Goal: Task Accomplishment & Management: Manage account settings

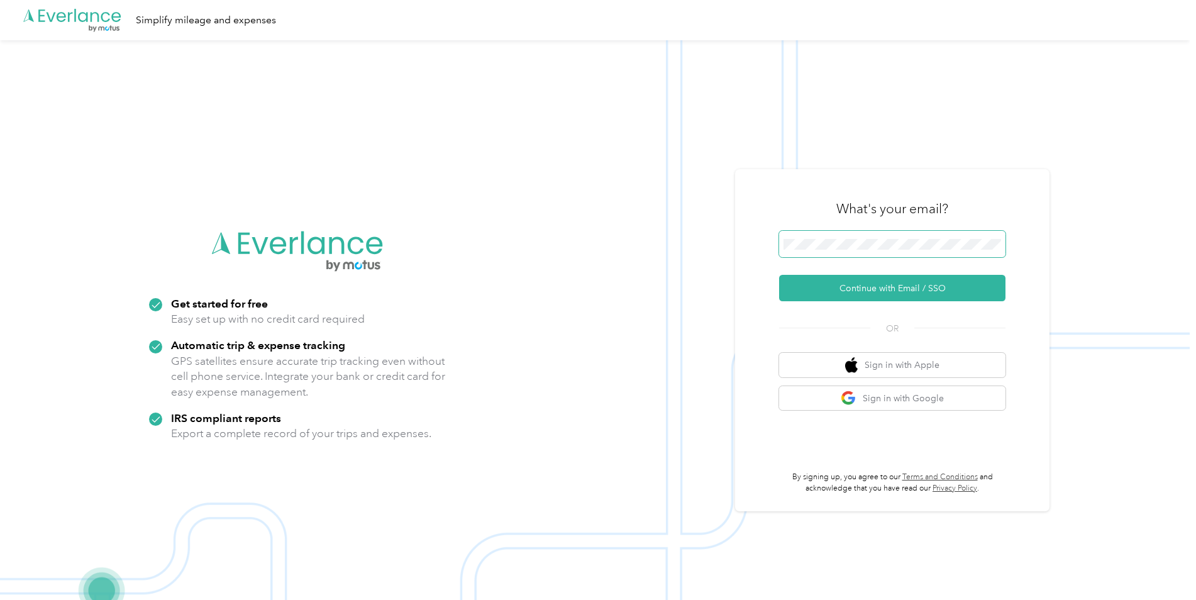
click at [863, 236] on span at bounding box center [892, 244] width 226 height 26
click at [920, 285] on button "Continue with Email / SSO" at bounding box center [892, 288] width 226 height 26
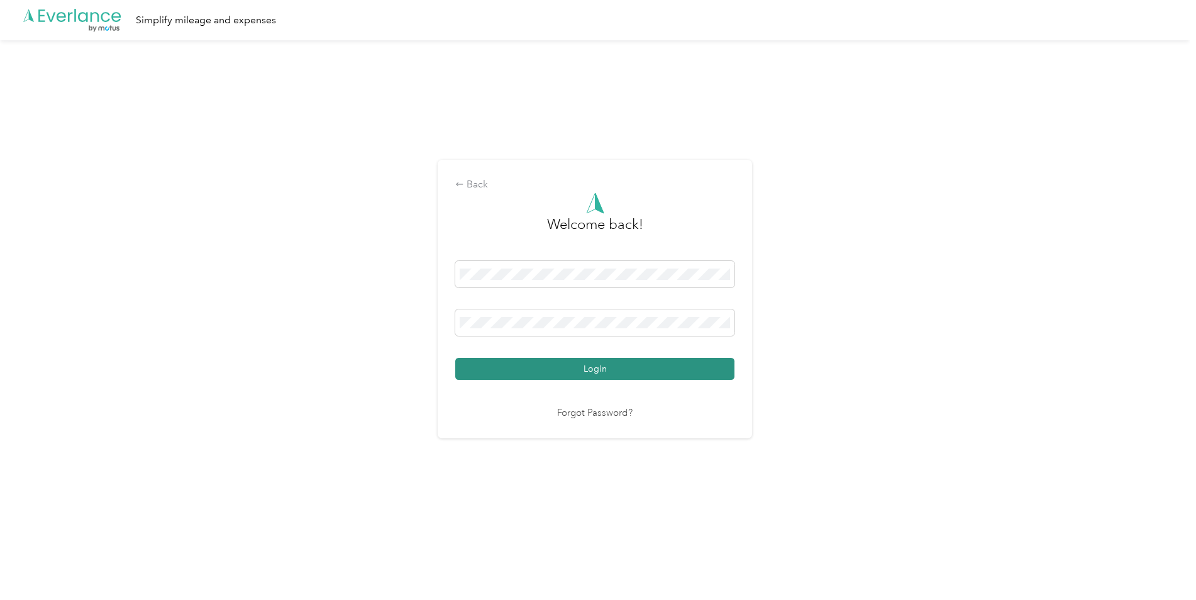
click at [571, 376] on button "Login" at bounding box center [594, 369] width 279 height 22
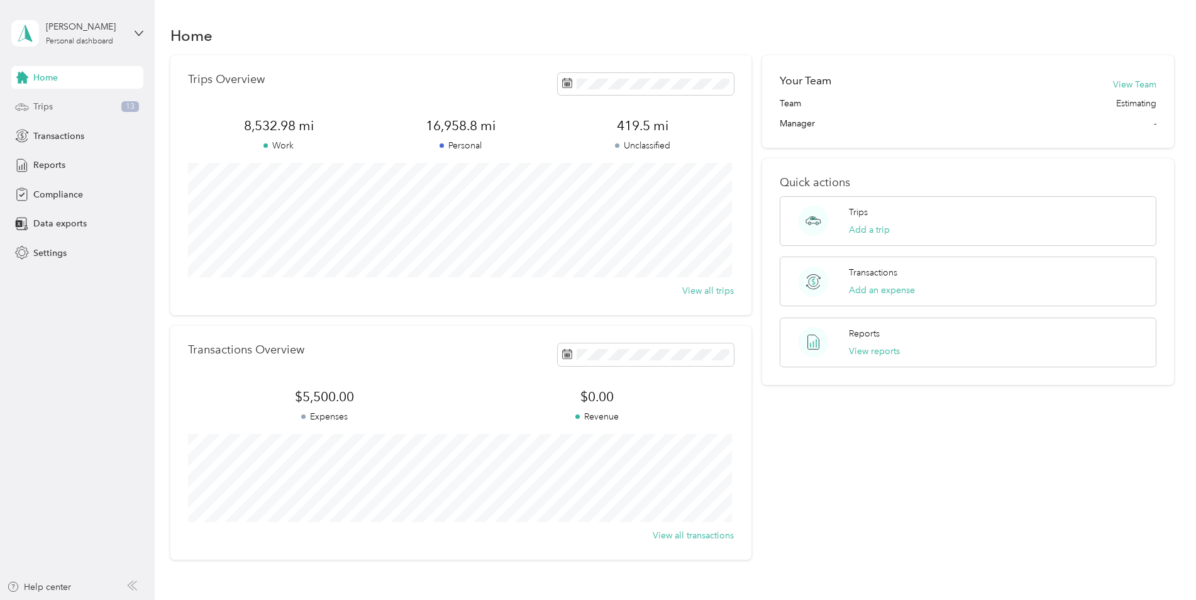
click at [51, 107] on span "Trips" at bounding box center [42, 106] width 19 height 13
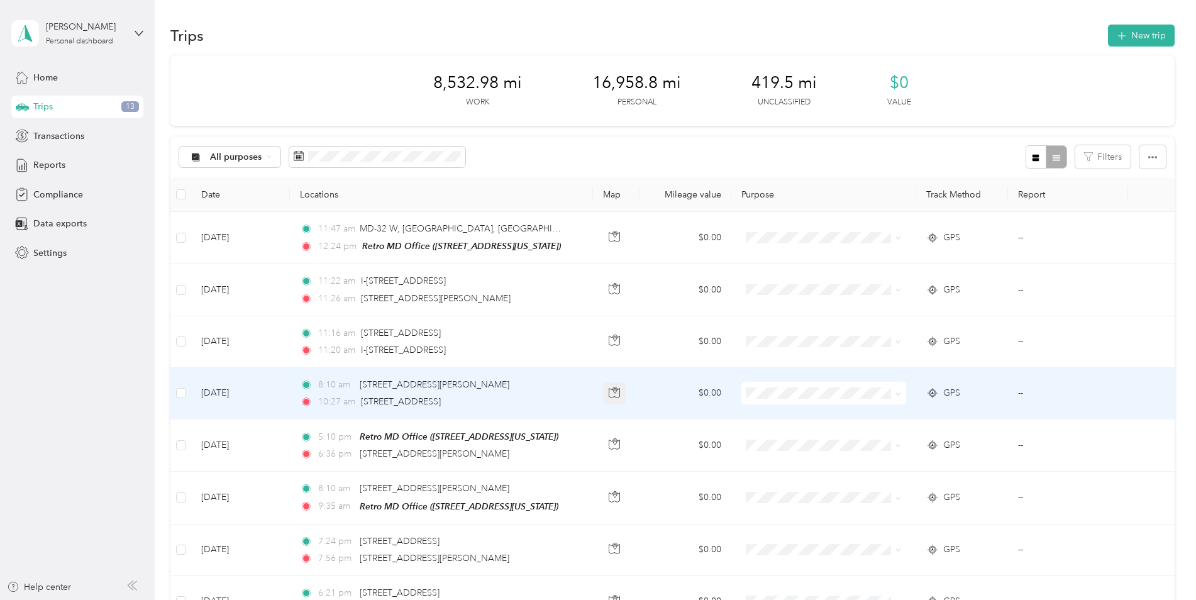
click at [615, 394] on icon "button" at bounding box center [614, 392] width 11 height 11
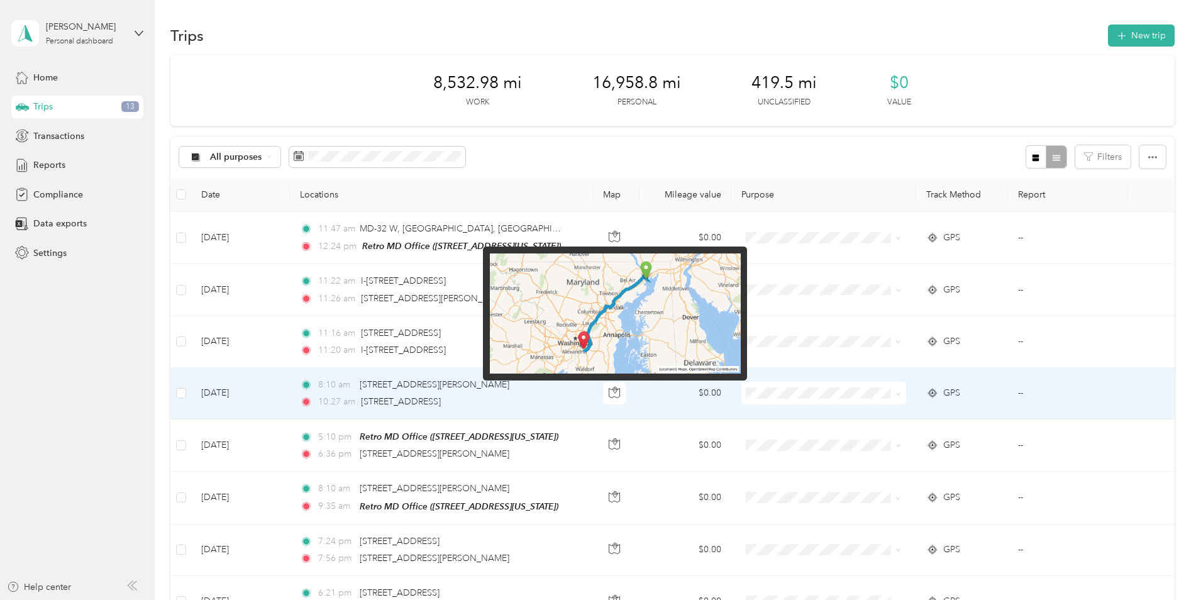
click at [597, 306] on img at bounding box center [615, 313] width 251 height 121
click at [624, 309] on img at bounding box center [615, 313] width 251 height 121
click at [622, 309] on img at bounding box center [615, 313] width 251 height 121
click at [614, 357] on img at bounding box center [615, 313] width 251 height 121
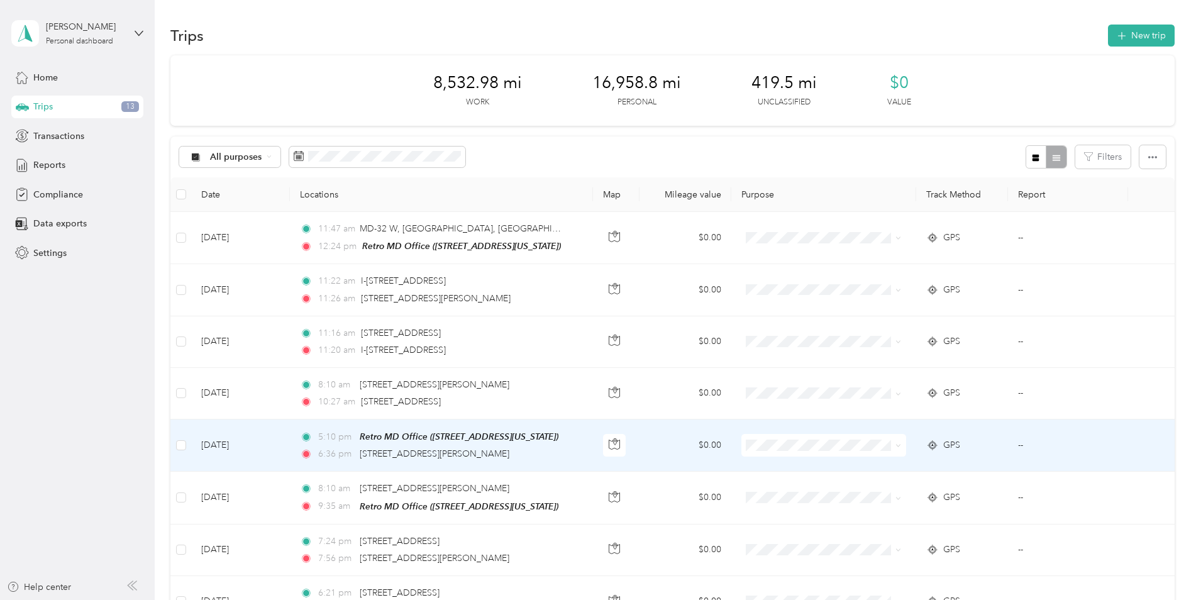
click at [641, 414] on td "$0.00" at bounding box center [685, 394] width 92 height 52
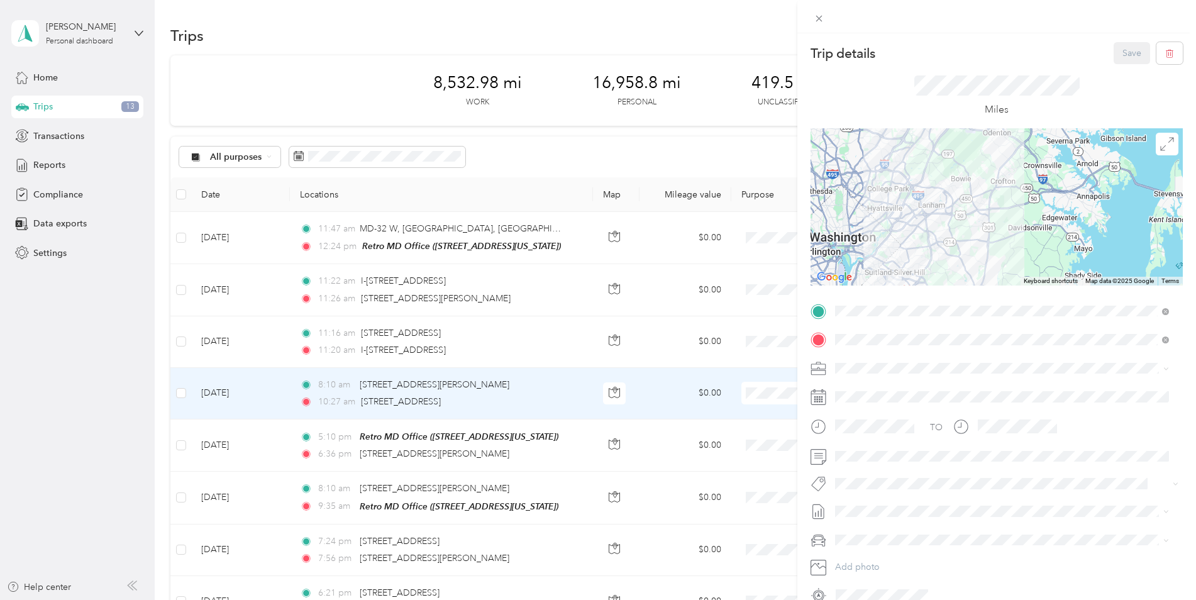
drag, startPoint x: 946, startPoint y: 222, endPoint x: 903, endPoint y: 98, distance: 131.0
click at [902, 96] on div "Trip details Save This trip cannot be edited because it is either under review,…" at bounding box center [996, 323] width 372 height 563
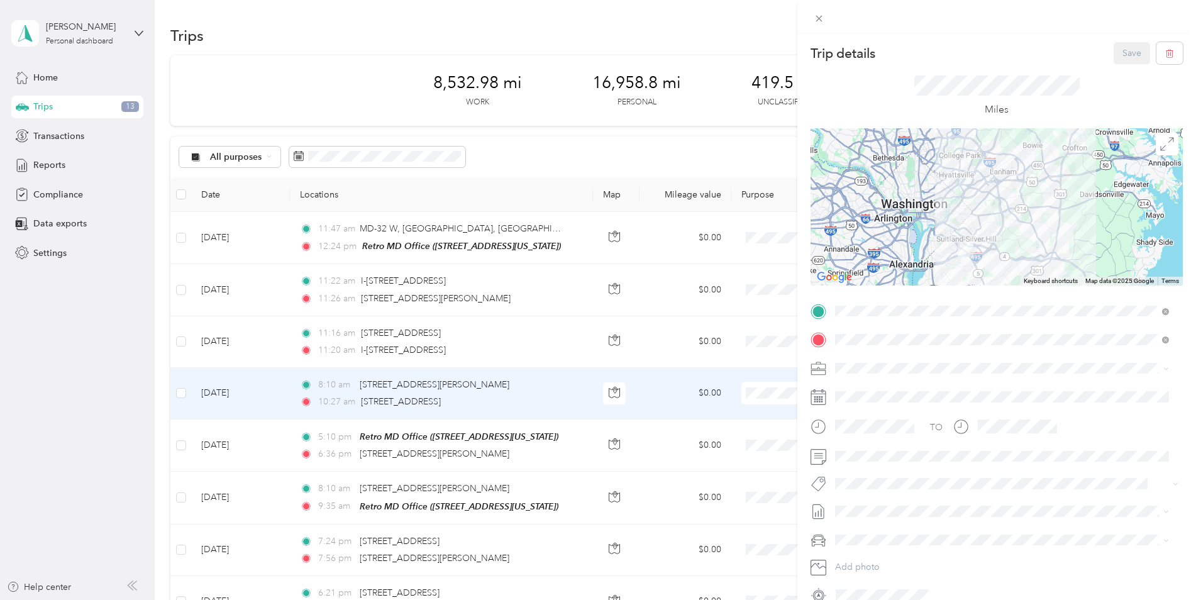
drag, startPoint x: 861, startPoint y: 228, endPoint x: 951, endPoint y: 185, distance: 99.8
click at [951, 185] on div at bounding box center [996, 206] width 372 height 157
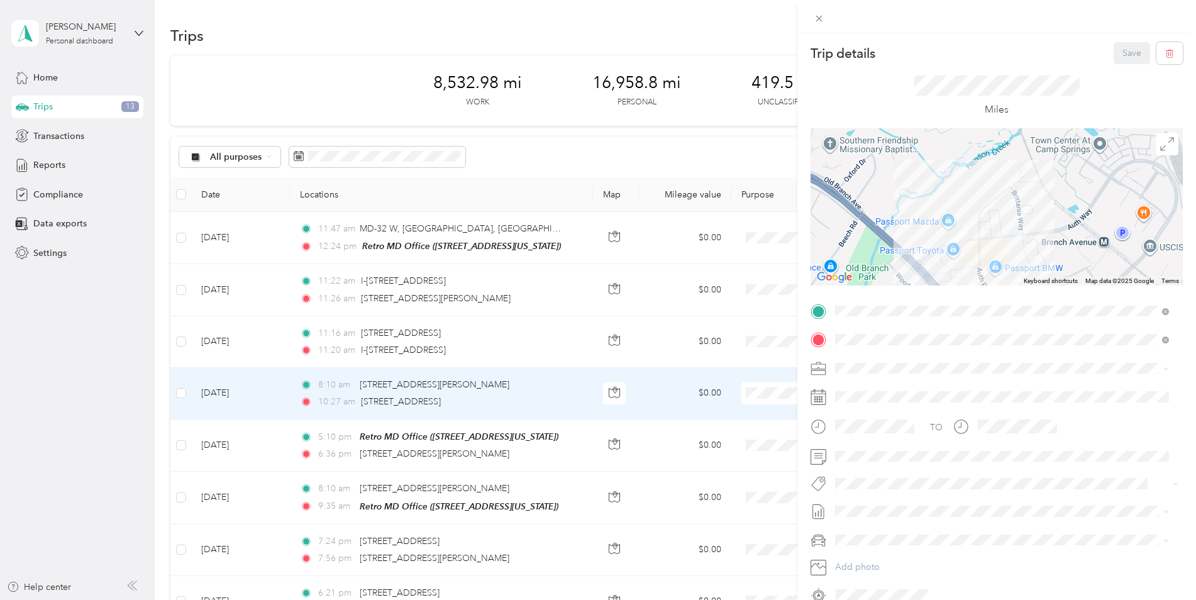
drag, startPoint x: 965, startPoint y: 165, endPoint x: 964, endPoint y: 292, distance: 126.4
click at [964, 292] on div "Trip details Save This trip cannot be edited because it is either under review,…" at bounding box center [996, 323] width 372 height 563
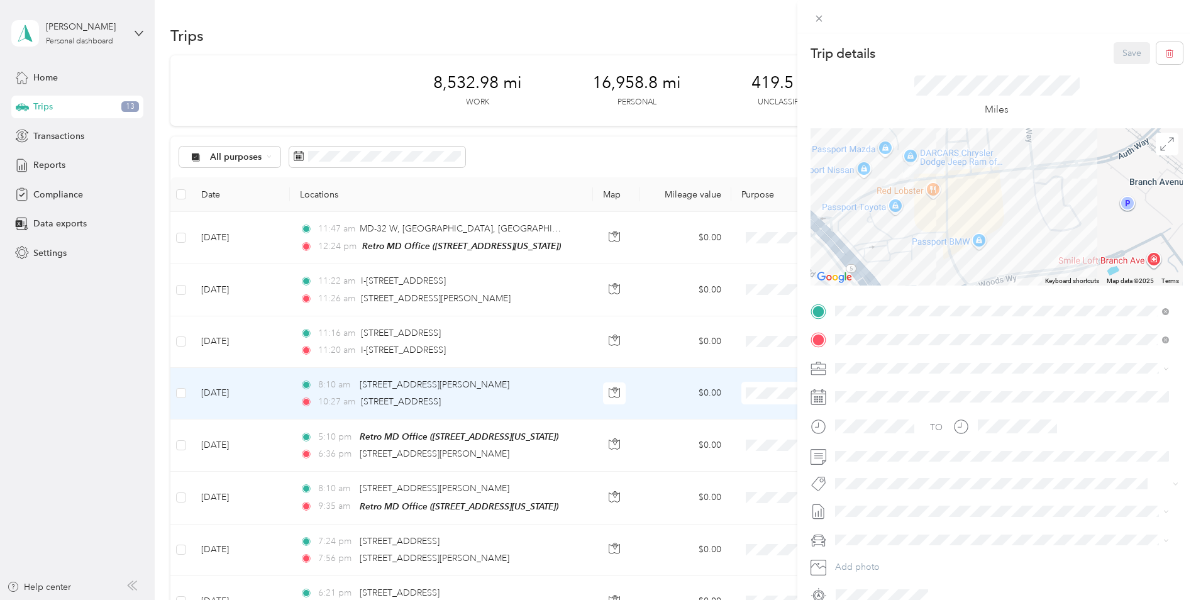
drag, startPoint x: 946, startPoint y: 241, endPoint x: 900, endPoint y: 178, distance: 78.7
click at [877, 178] on div at bounding box center [996, 206] width 372 height 157
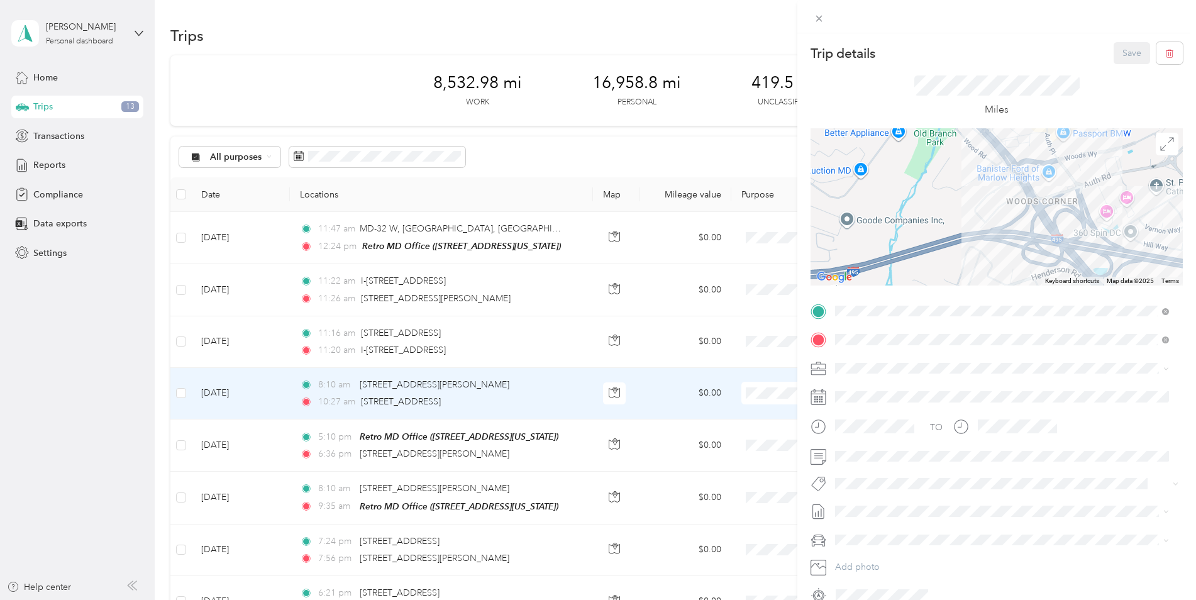
drag, startPoint x: 917, startPoint y: 266, endPoint x: 964, endPoint y: 157, distance: 118.9
click at [965, 151] on div at bounding box center [996, 206] width 372 height 157
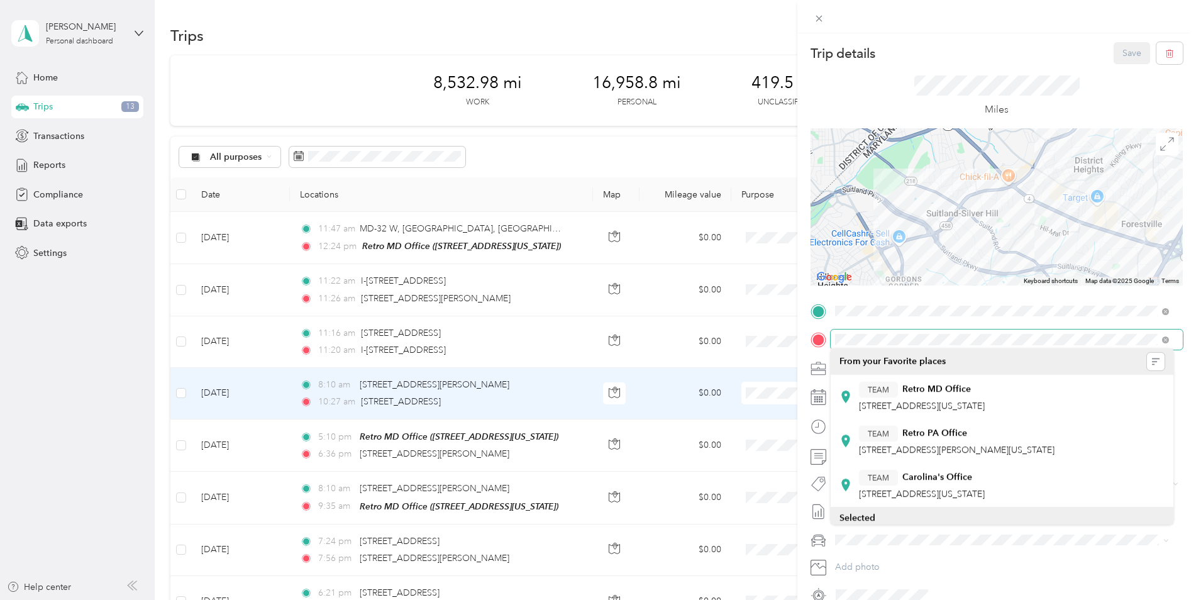
click at [947, 343] on div "Trip details Save This trip cannot be edited because it is either under review,…" at bounding box center [996, 323] width 372 height 563
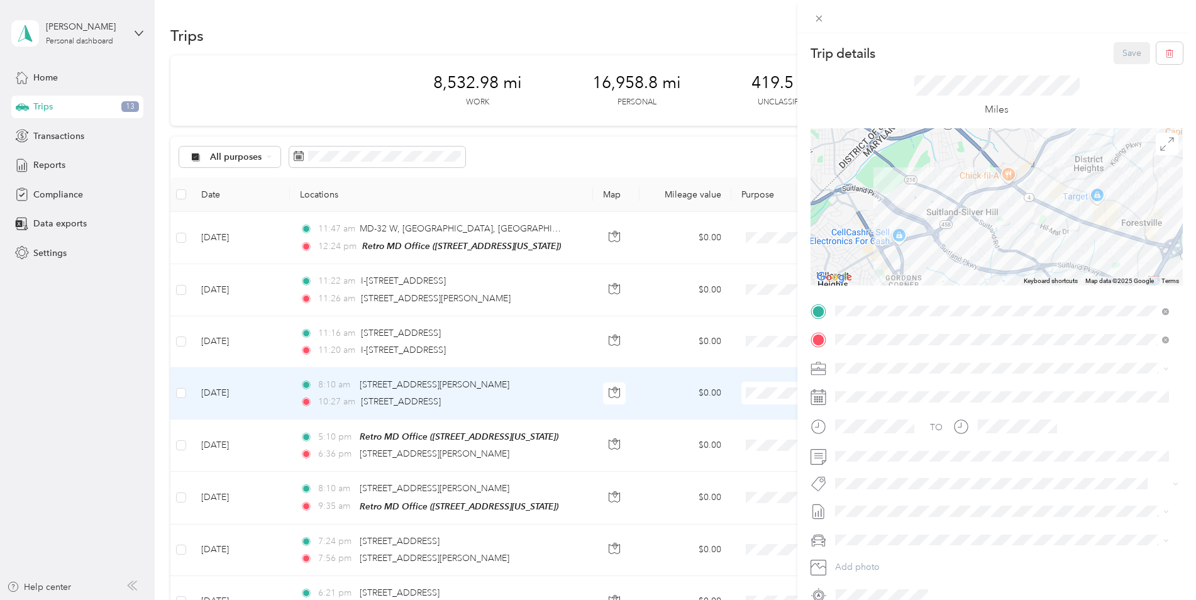
click at [513, 153] on div "Trip details Save This trip cannot be edited because it is either under review,…" at bounding box center [598, 300] width 1196 height 600
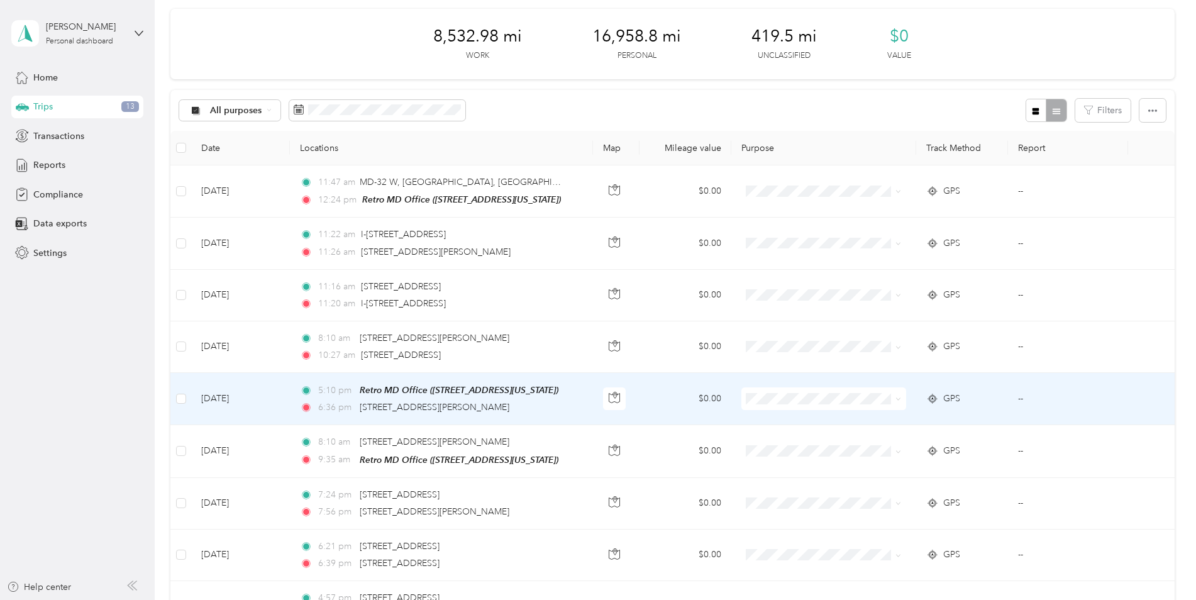
scroll to position [126, 0]
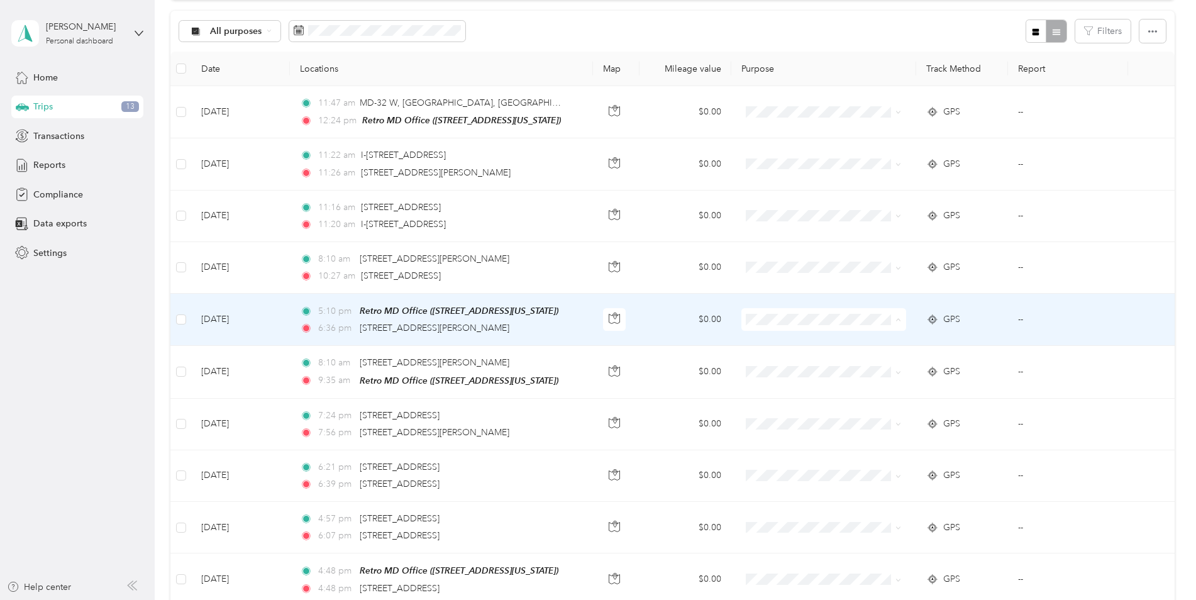
click at [776, 364] on span "Personal" at bounding box center [833, 364] width 124 height 13
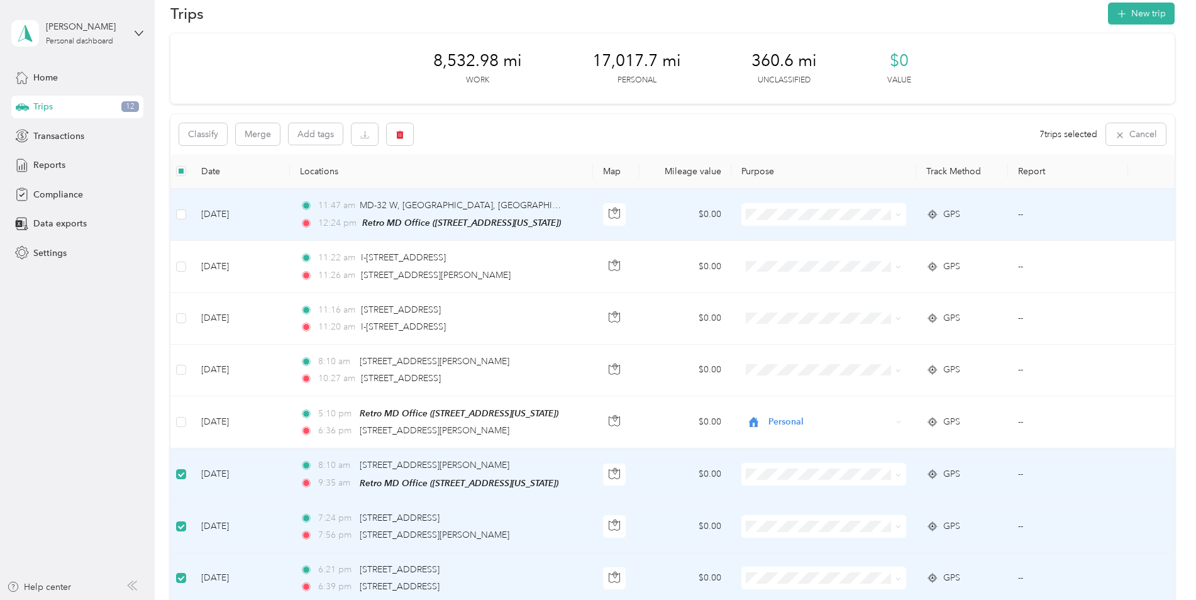
scroll to position [0, 0]
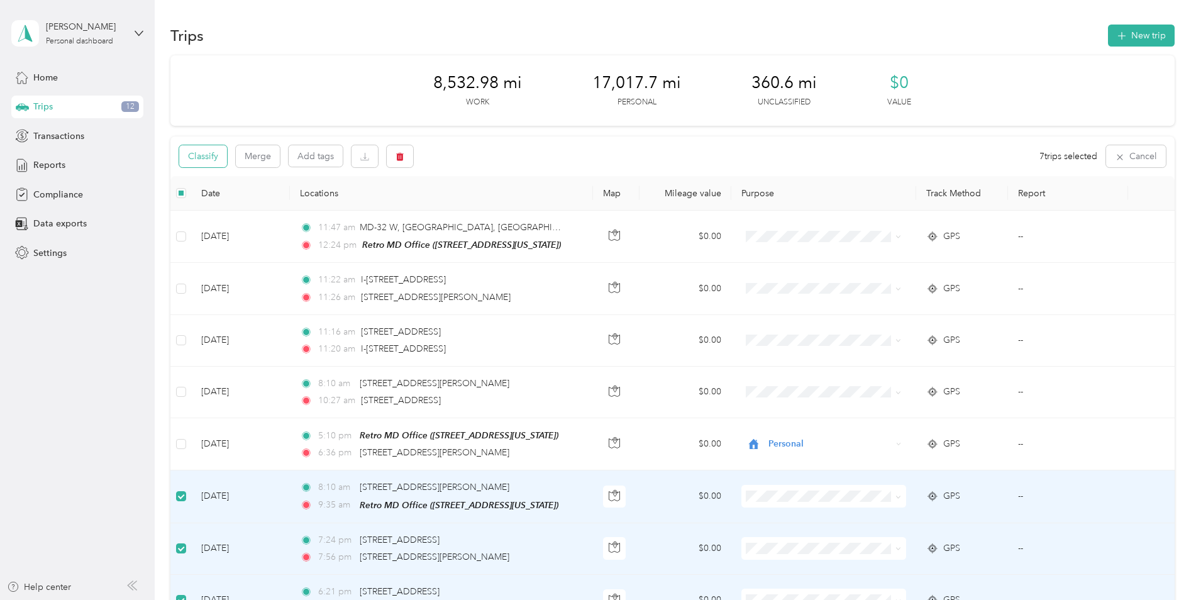
click at [201, 156] on button "Classify" at bounding box center [203, 156] width 48 height 22
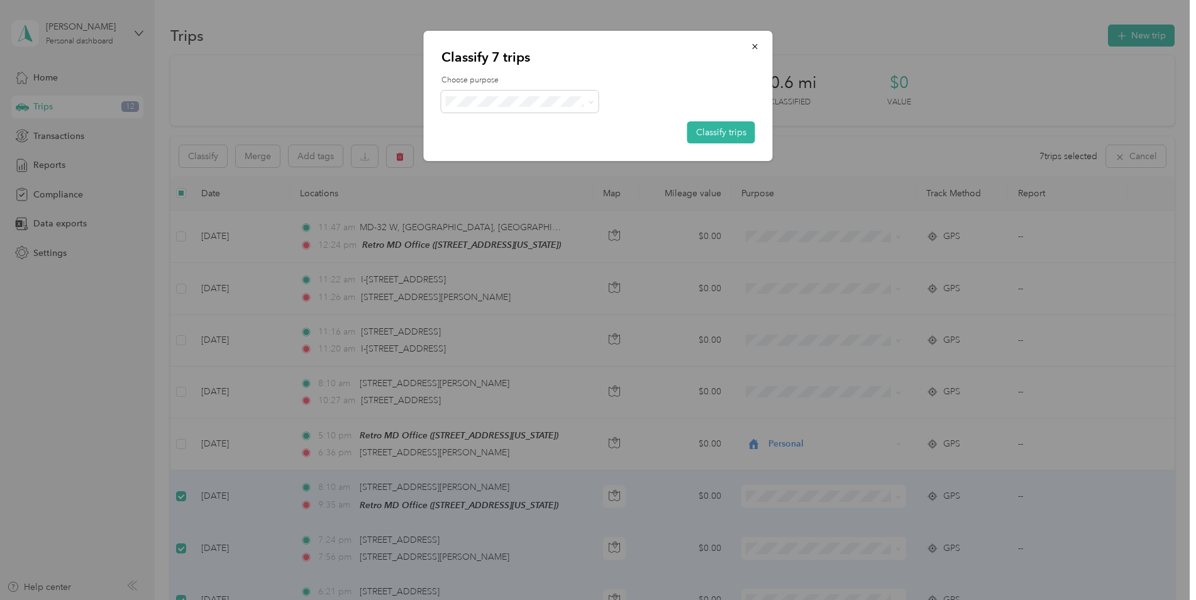
click at [486, 145] on span "Personal" at bounding box center [530, 145] width 117 height 13
click at [722, 135] on button "Classify trips" at bounding box center [721, 132] width 68 height 22
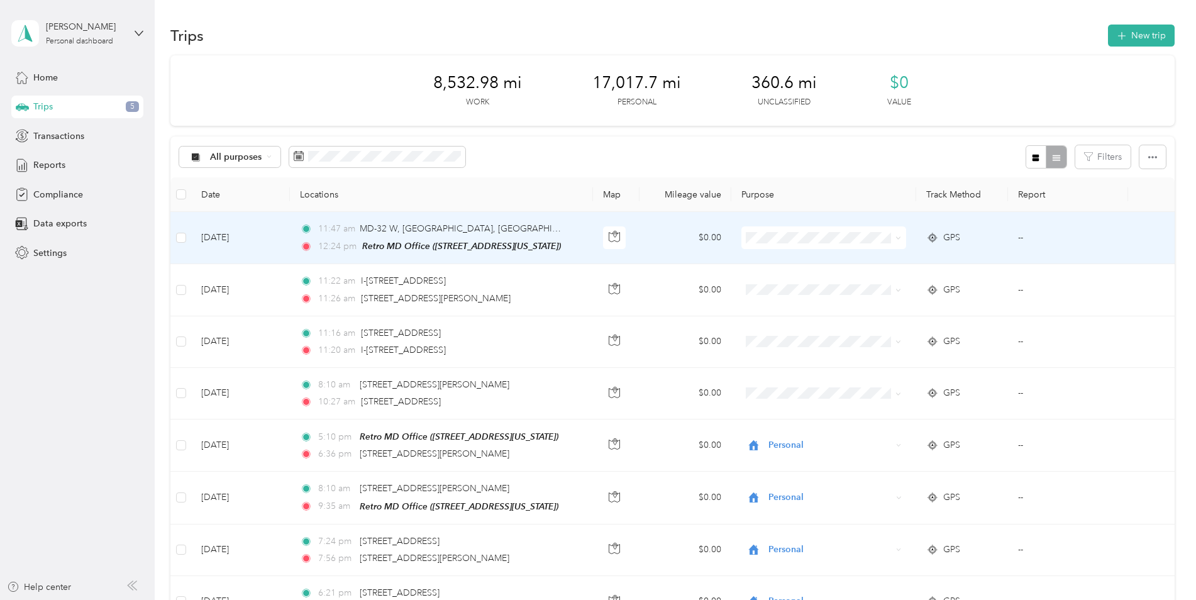
click at [222, 235] on td "[DATE]" at bounding box center [240, 238] width 99 height 52
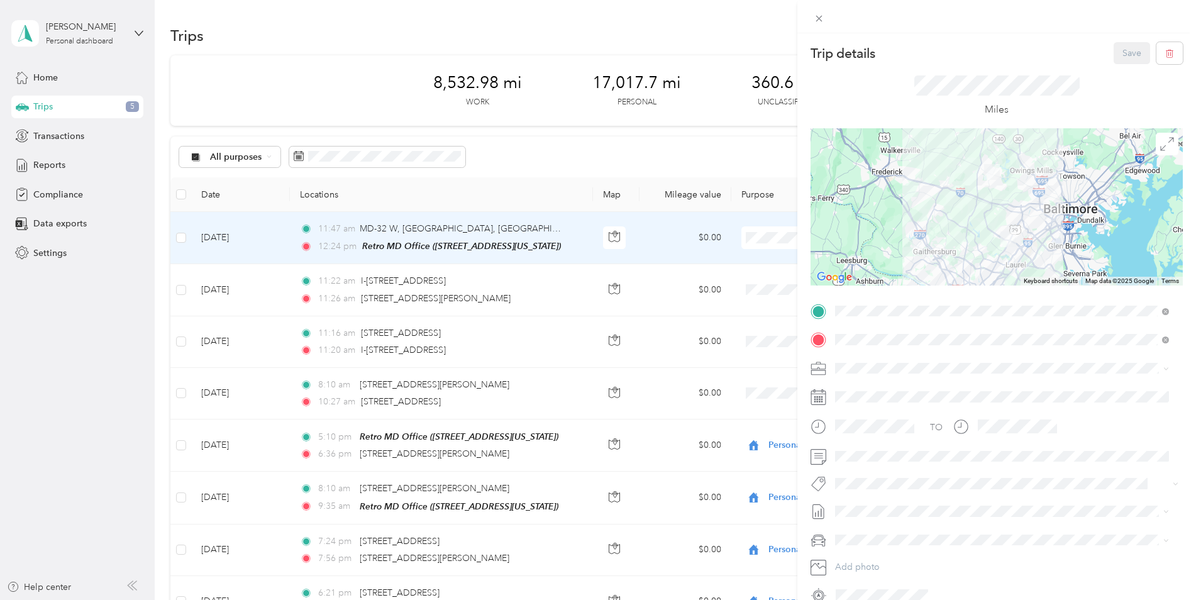
click at [262, 294] on div "Trip details Save This trip cannot be edited because it is either under review,…" at bounding box center [598, 300] width 1196 height 600
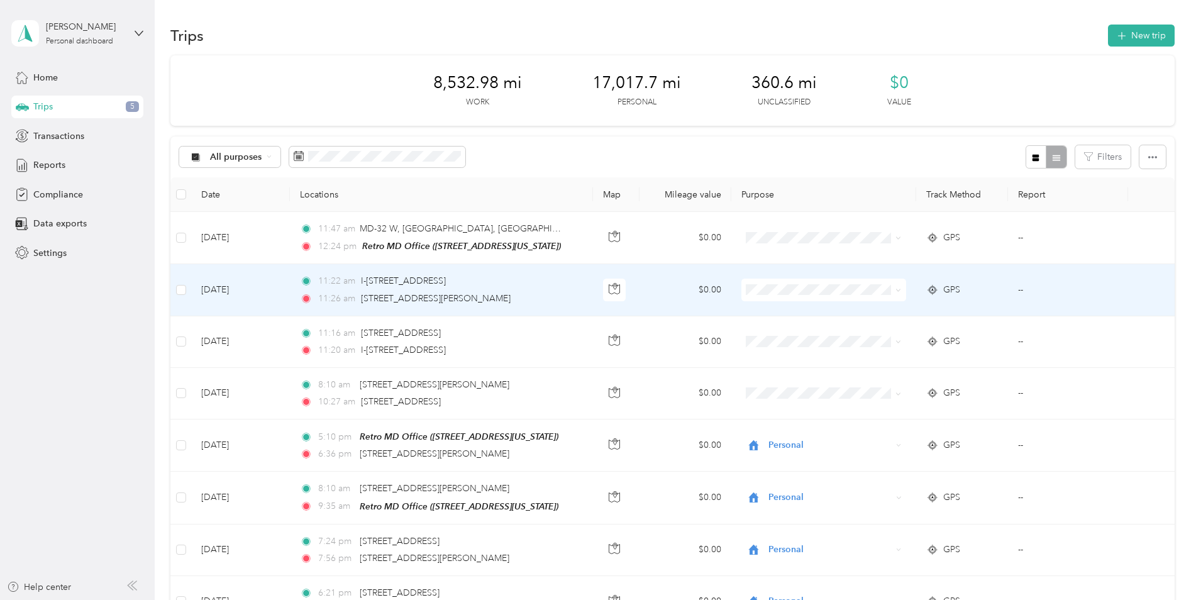
click at [238, 292] on td "[DATE]" at bounding box center [240, 290] width 99 height 52
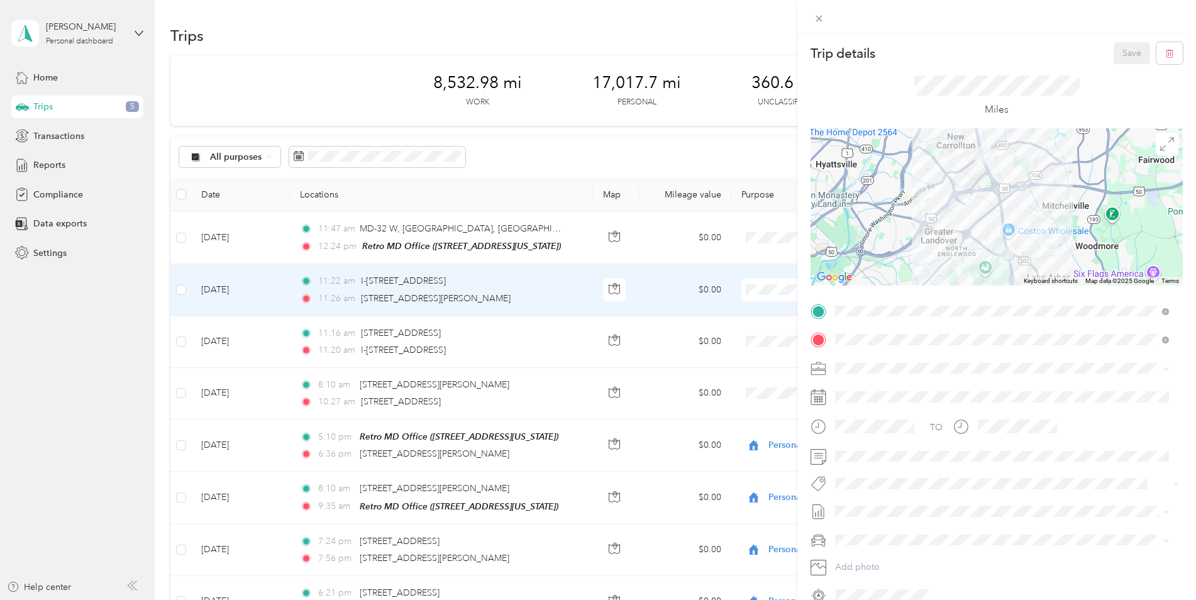
click at [238, 292] on div "Trip details Save This trip cannot be edited because it is either under review,…" at bounding box center [598, 300] width 1196 height 600
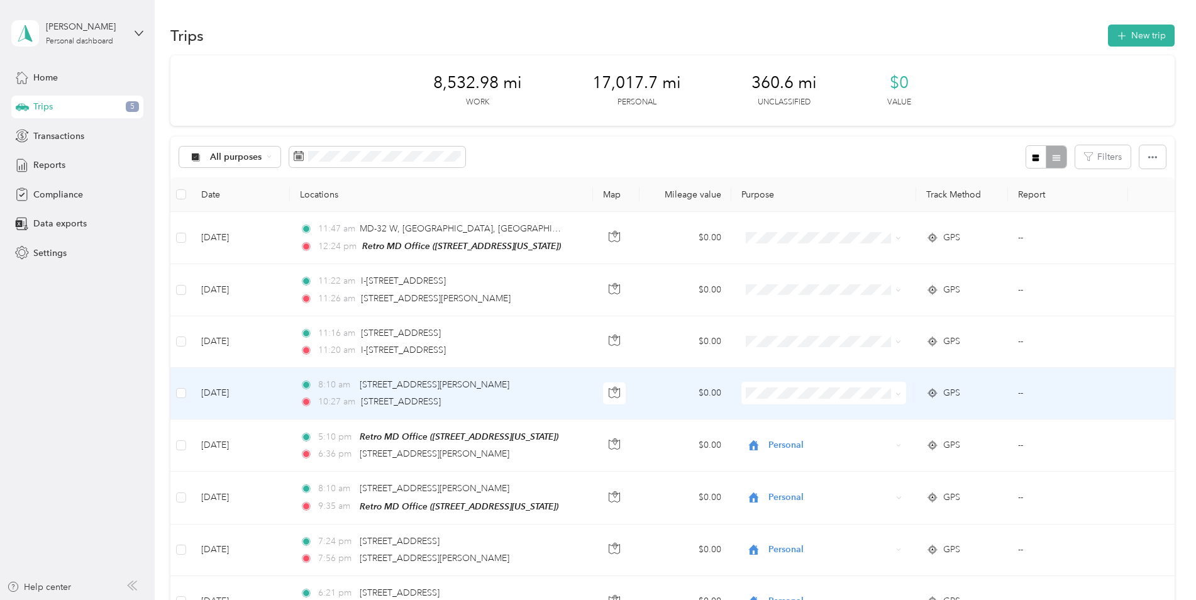
click at [946, 390] on span "GPS" at bounding box center [951, 393] width 17 height 14
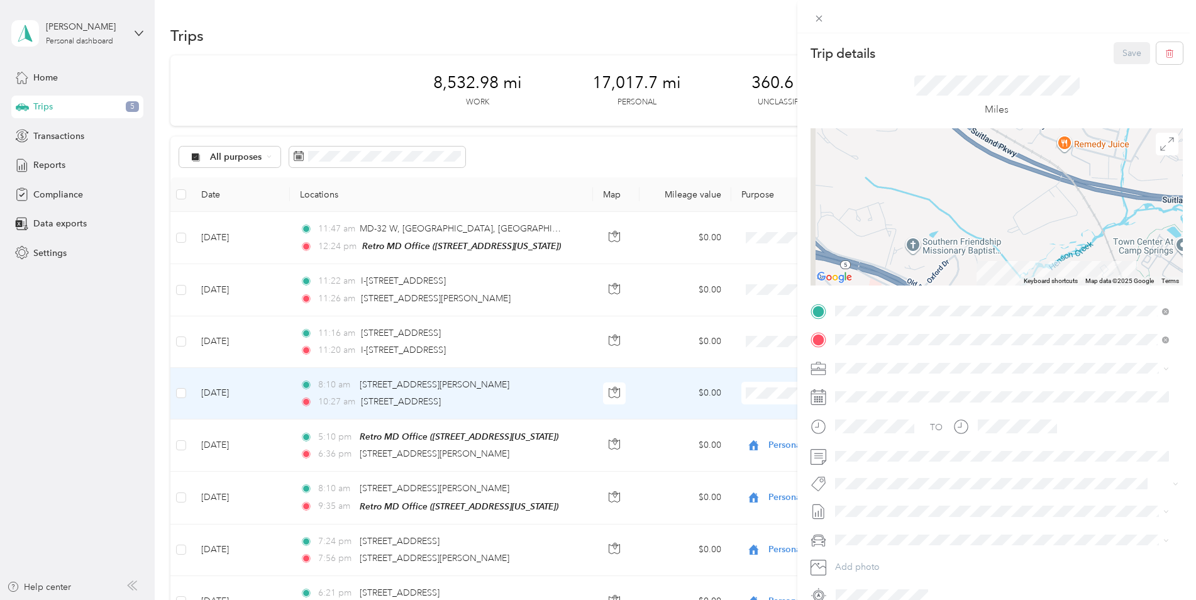
drag, startPoint x: 910, startPoint y: 242, endPoint x: 1002, endPoint y: 143, distance: 134.8
click at [1002, 143] on div at bounding box center [996, 206] width 372 height 157
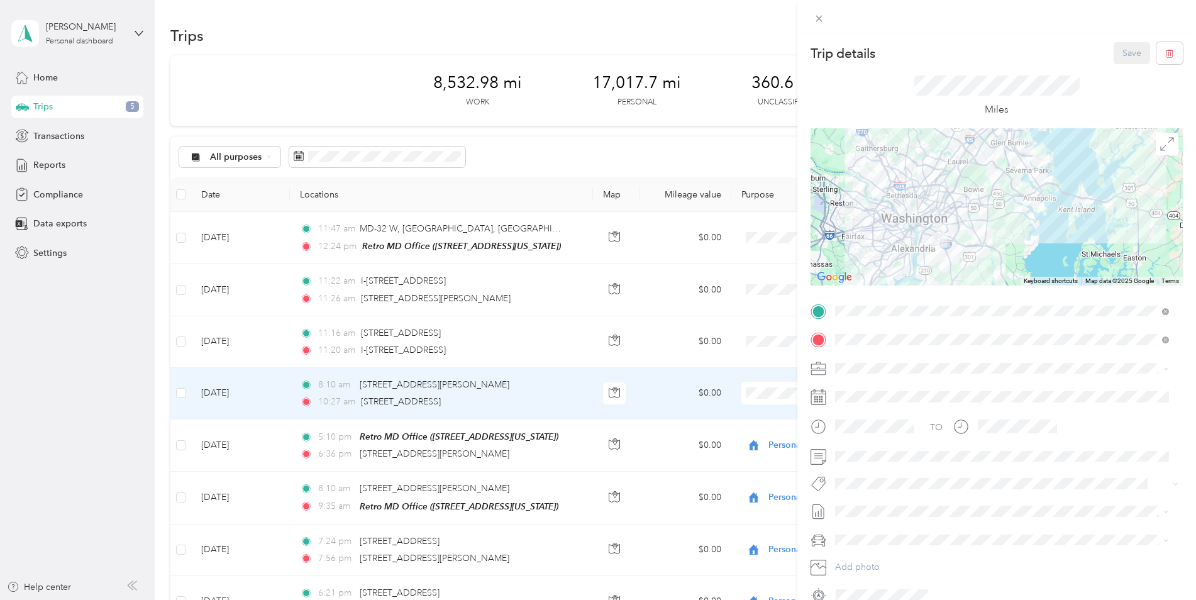
drag, startPoint x: 896, startPoint y: 228, endPoint x: 944, endPoint y: 264, distance: 59.6
click at [944, 264] on div at bounding box center [996, 206] width 372 height 157
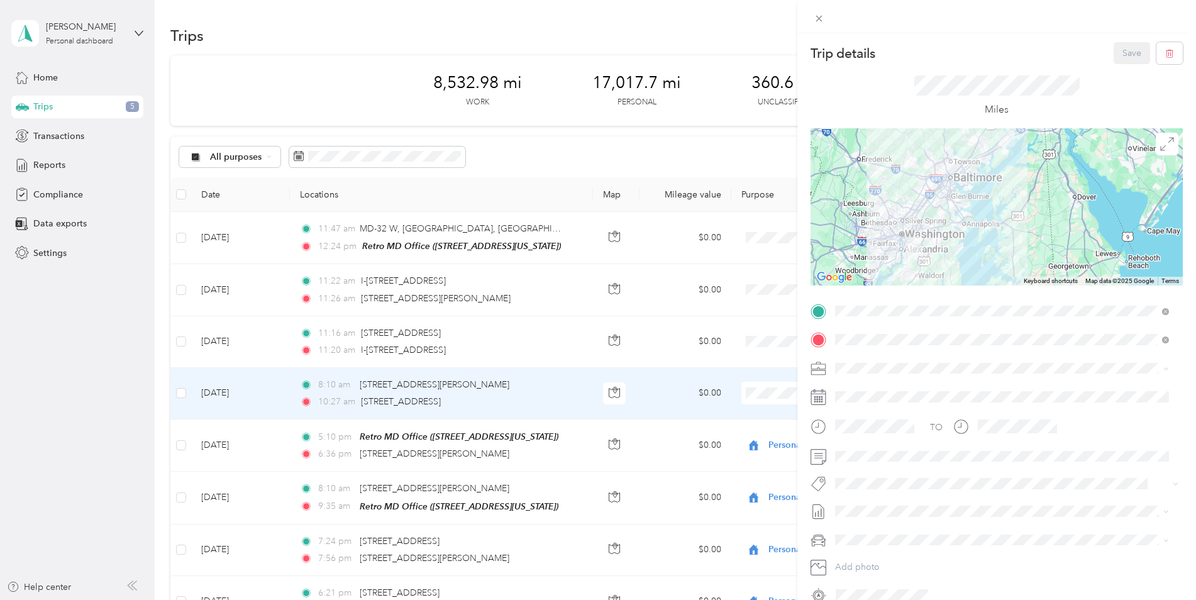
click at [532, 153] on div "Trip details Save This trip cannot be edited because it is either under review,…" at bounding box center [598, 300] width 1196 height 600
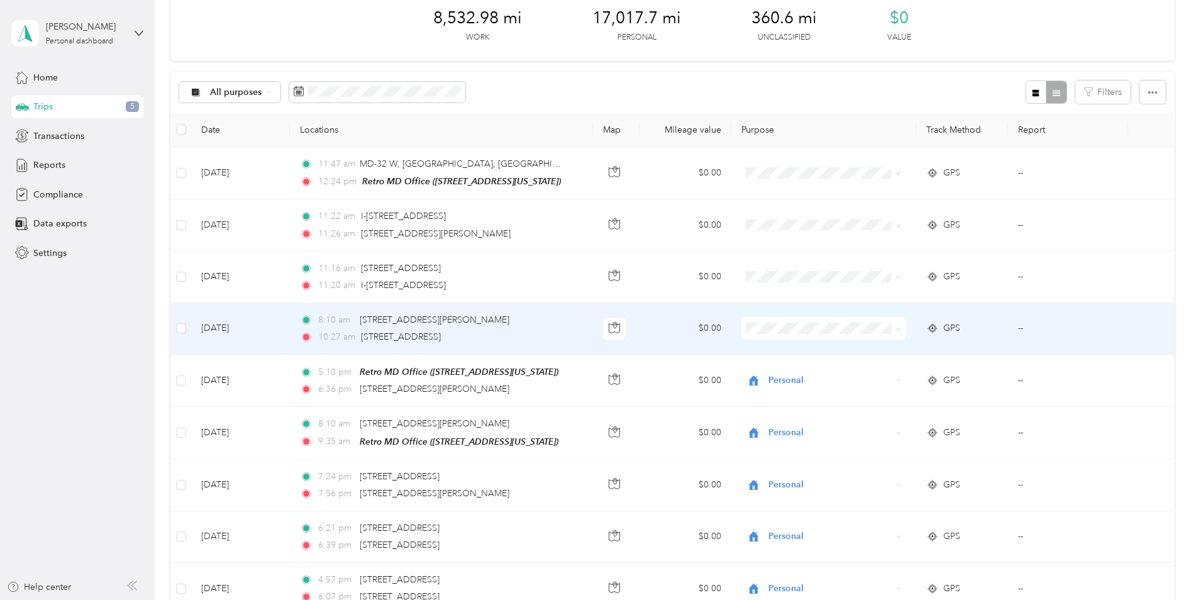
scroll to position [126, 0]
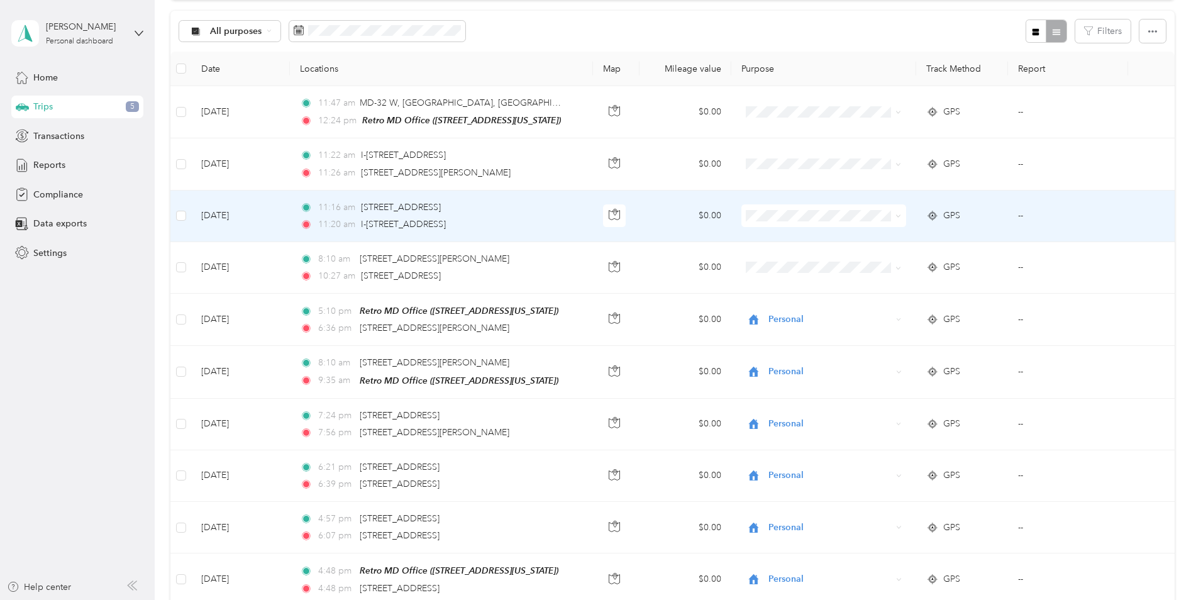
click at [544, 221] on div "11:20 am I-495 N, [GEOGRAPHIC_DATA], [GEOGRAPHIC_DATA]" at bounding box center [432, 225] width 264 height 14
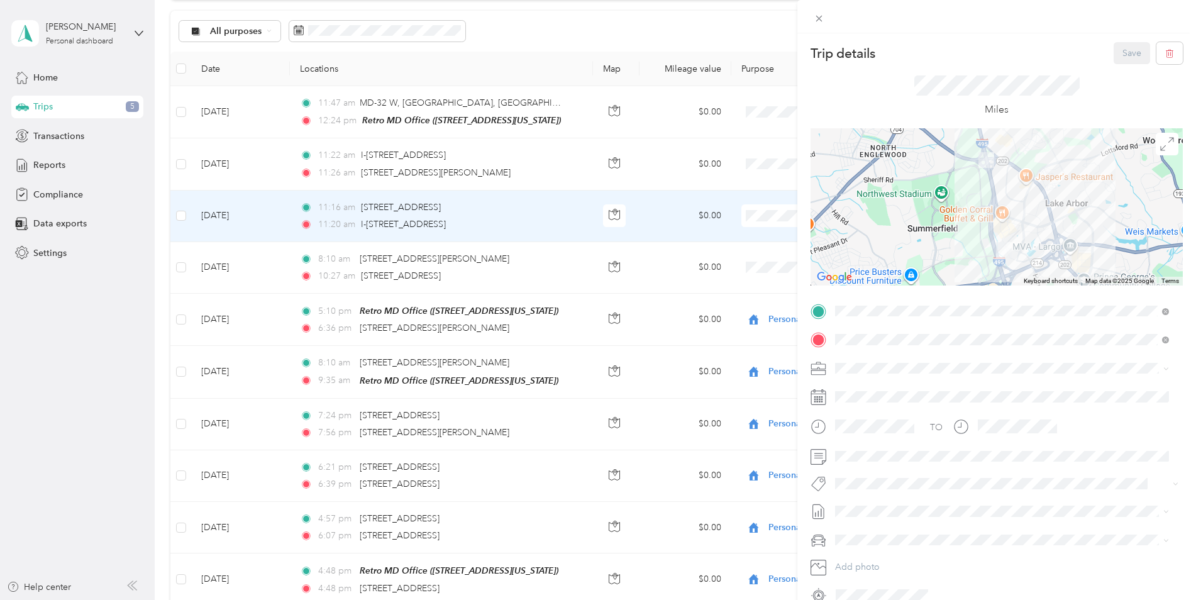
click at [544, 221] on div "Trip details Save This trip cannot be edited because it is either under review,…" at bounding box center [598, 300] width 1196 height 600
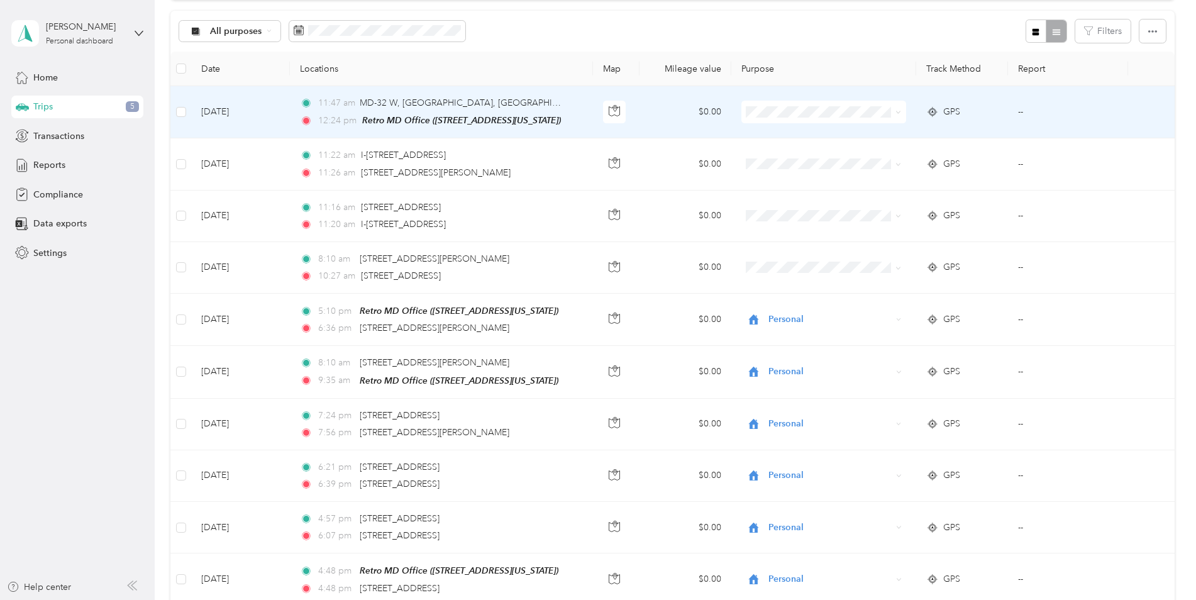
click at [535, 106] on div "11:47 am MD-32 W, [GEOGRAPHIC_DATA], [GEOGRAPHIC_DATA]" at bounding box center [432, 103] width 264 height 14
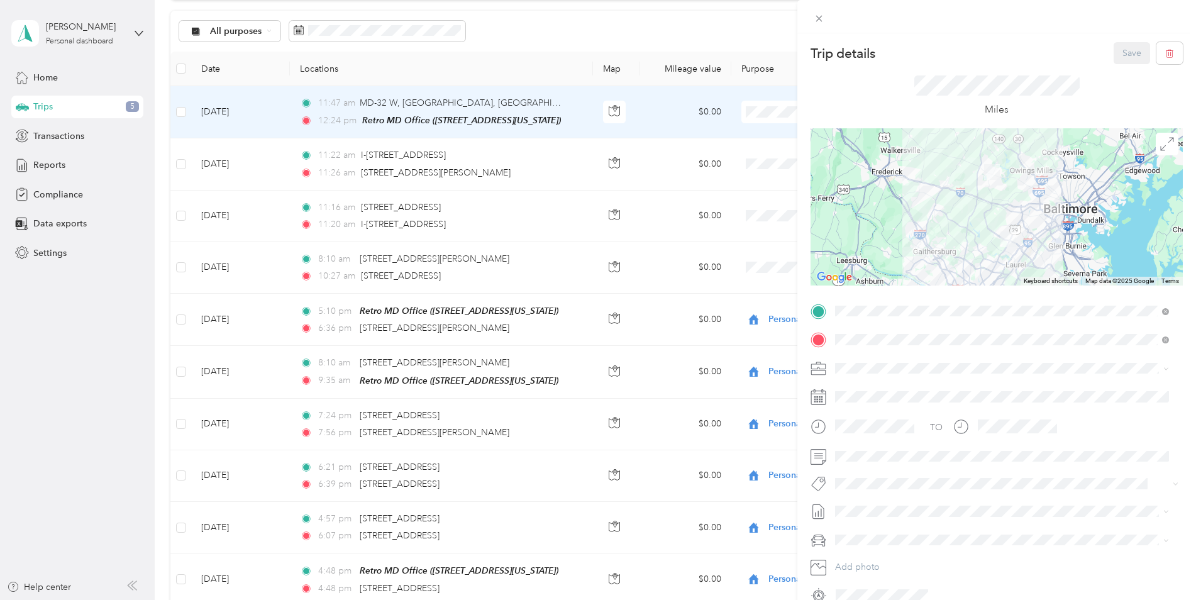
click at [535, 106] on div "Trip details Save This trip cannot be edited because it is either under review,…" at bounding box center [598, 300] width 1196 height 600
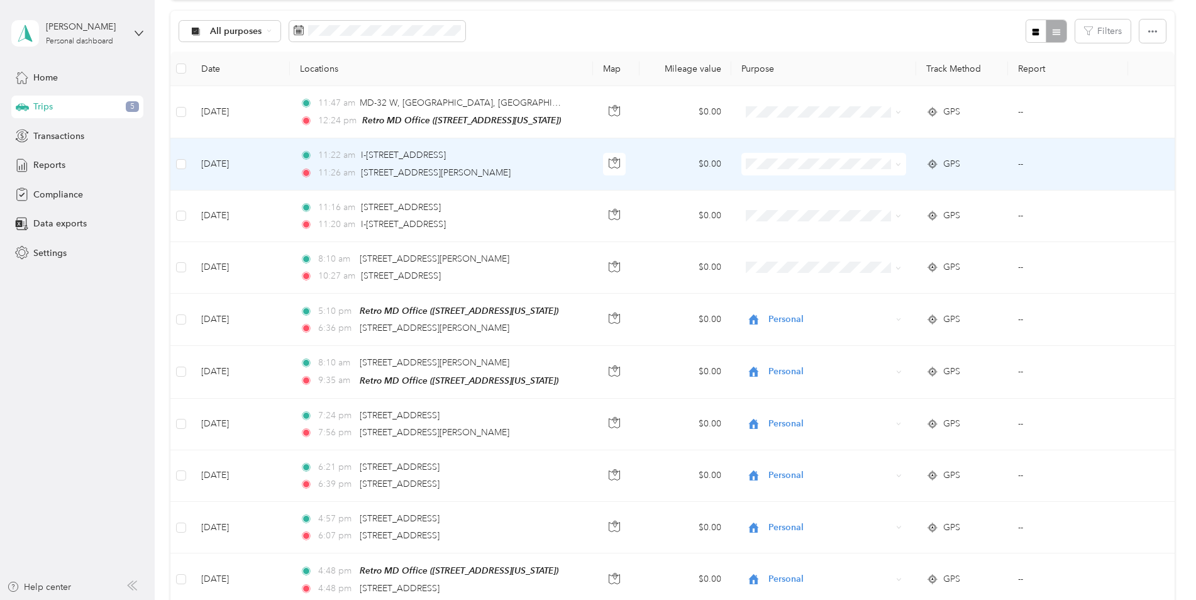
click at [531, 159] on div "11:22 am I-495 N, [GEOGRAPHIC_DATA], [GEOGRAPHIC_DATA]" at bounding box center [432, 155] width 264 height 14
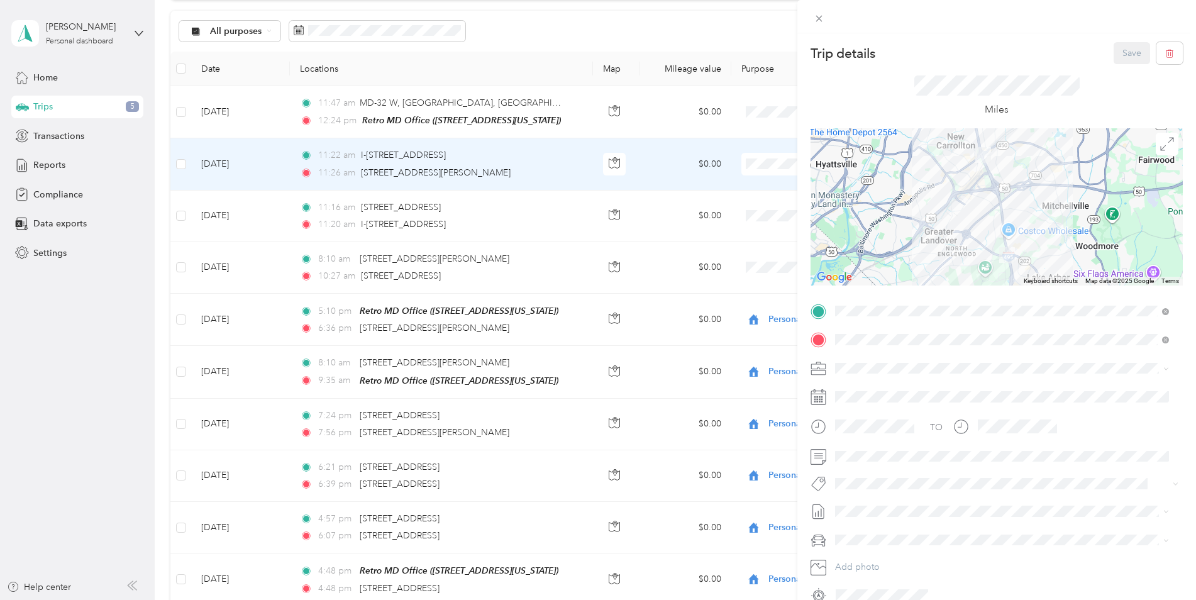
click at [531, 159] on div "Trip details Save This trip cannot be edited because it is either under review,…" at bounding box center [598, 300] width 1196 height 600
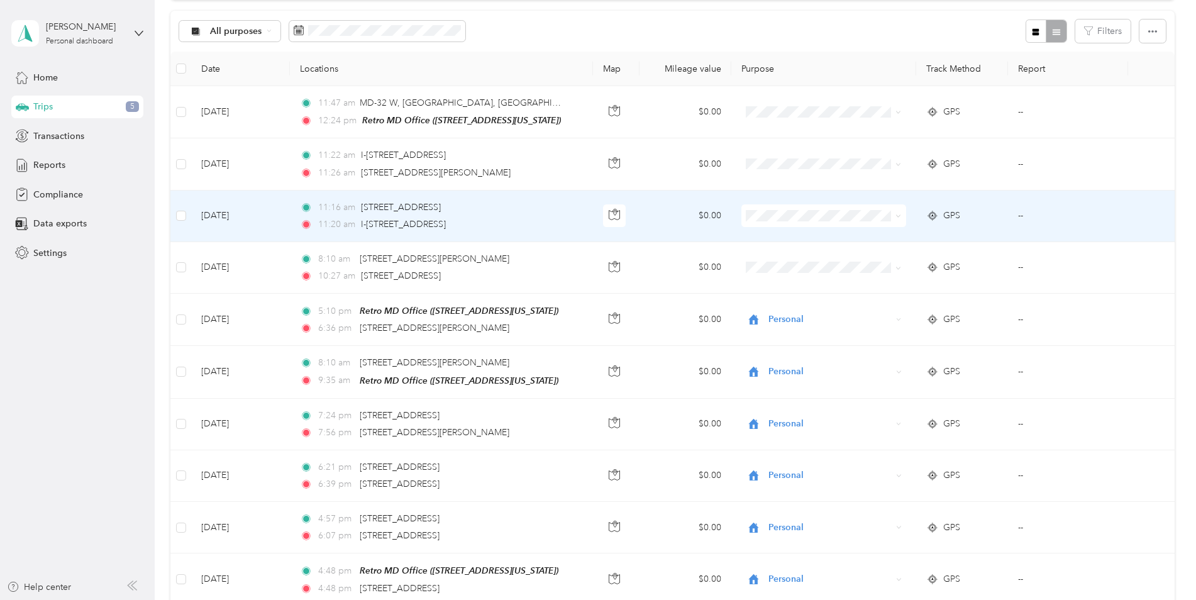
click at [544, 218] on div "11:20 am I-495 N, [GEOGRAPHIC_DATA], [GEOGRAPHIC_DATA]" at bounding box center [432, 225] width 264 height 14
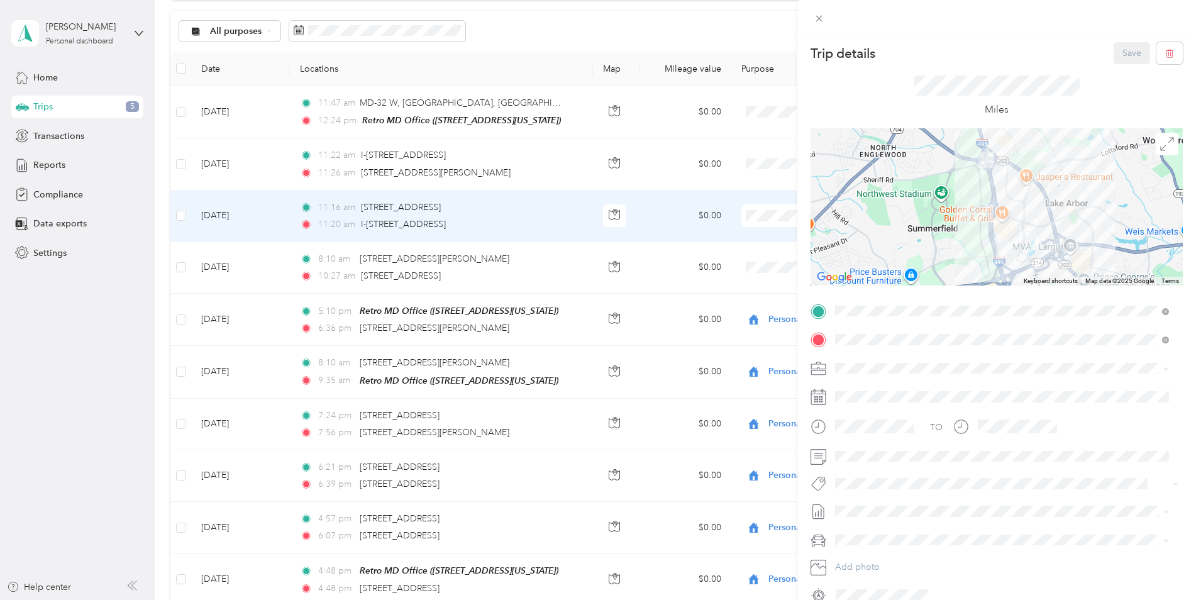
click at [544, 216] on div "Trip details Save This trip cannot be edited because it is either under review,…" at bounding box center [598, 300] width 1196 height 600
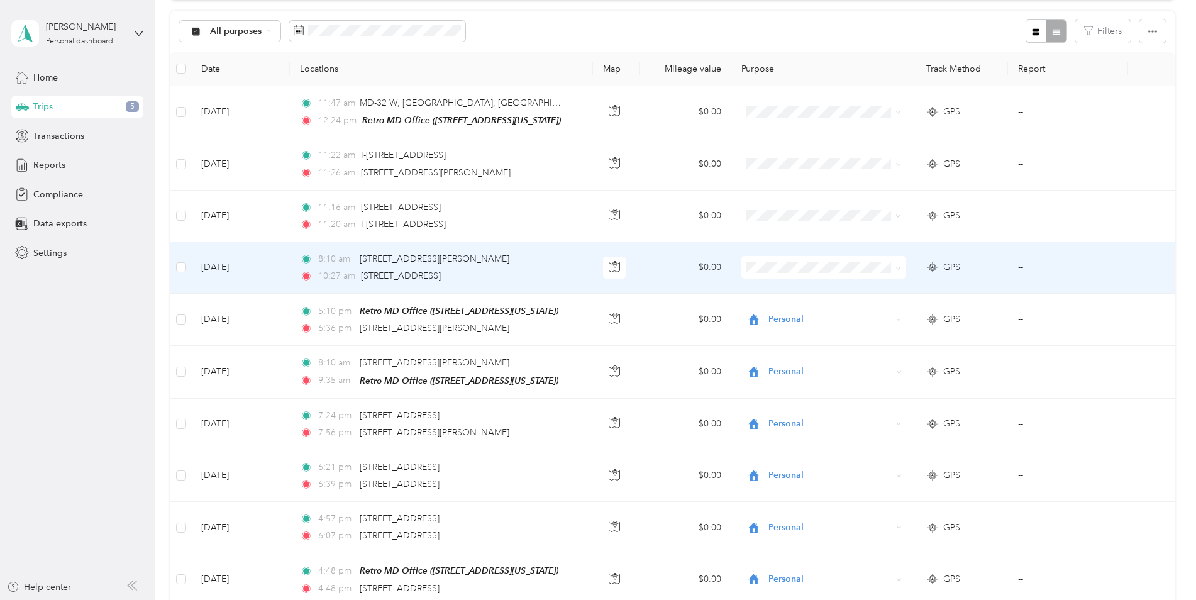
click at [551, 270] on div "10:27 am [STREET_ADDRESS]" at bounding box center [432, 276] width 264 height 14
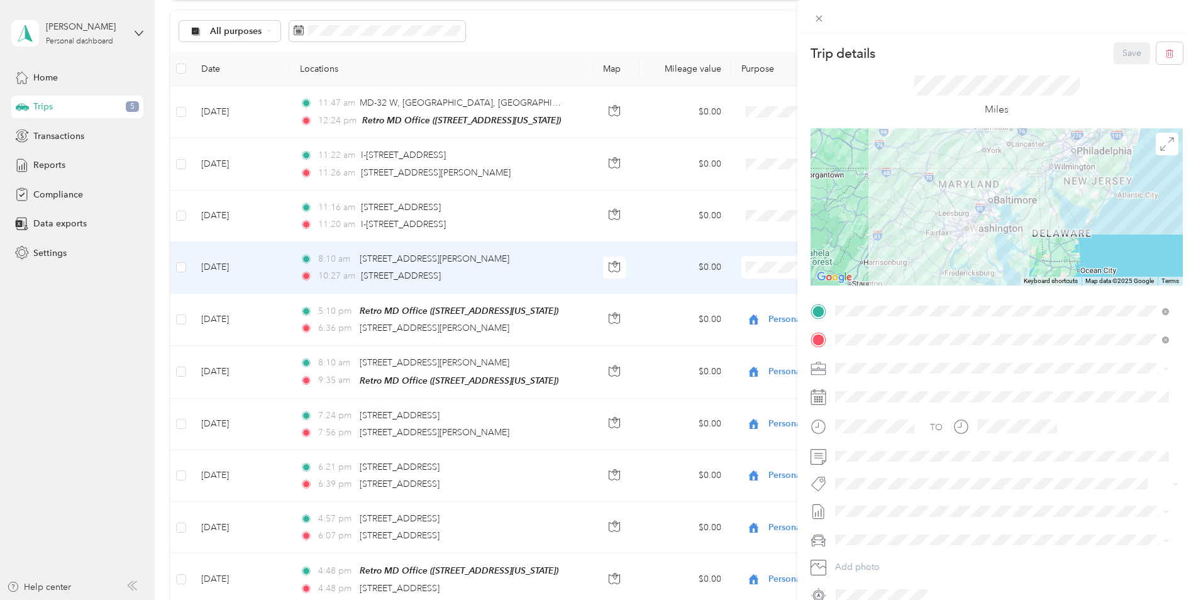
click at [551, 270] on div "Trip details Save This trip cannot be edited because it is either under review,…" at bounding box center [598, 300] width 1196 height 600
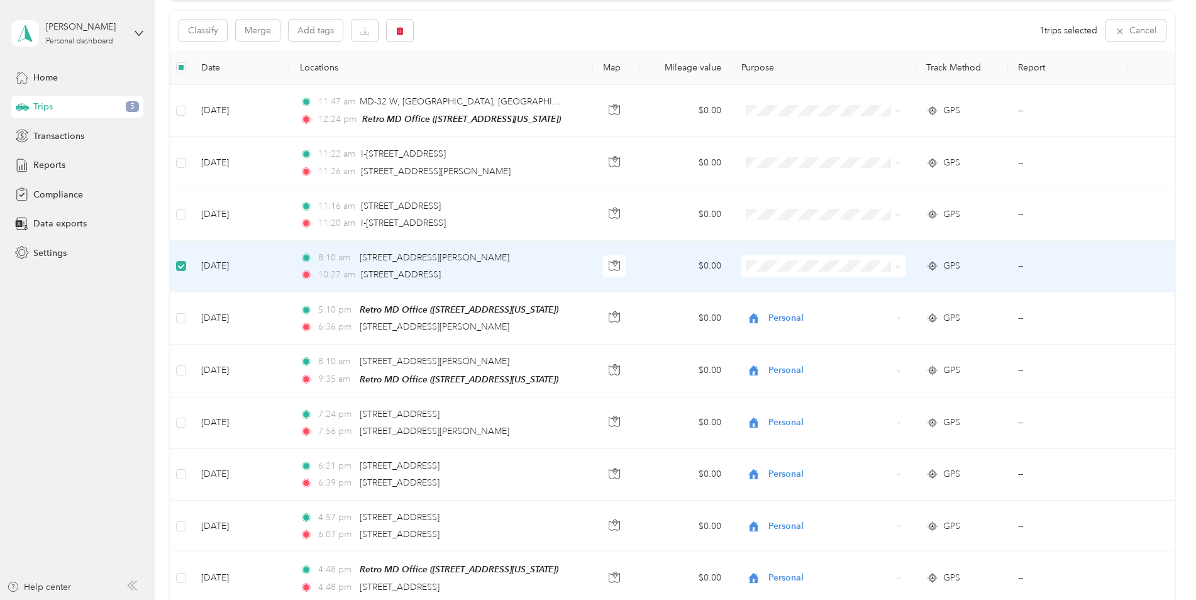
scroll to position [124, 0]
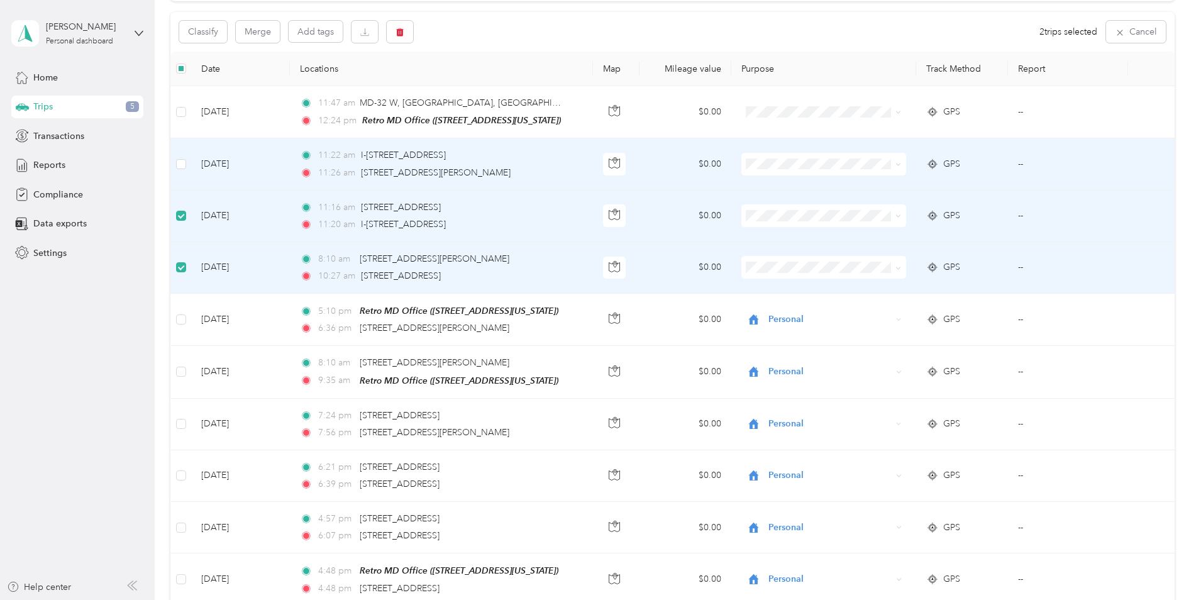
click at [172, 165] on td at bounding box center [180, 164] width 21 height 52
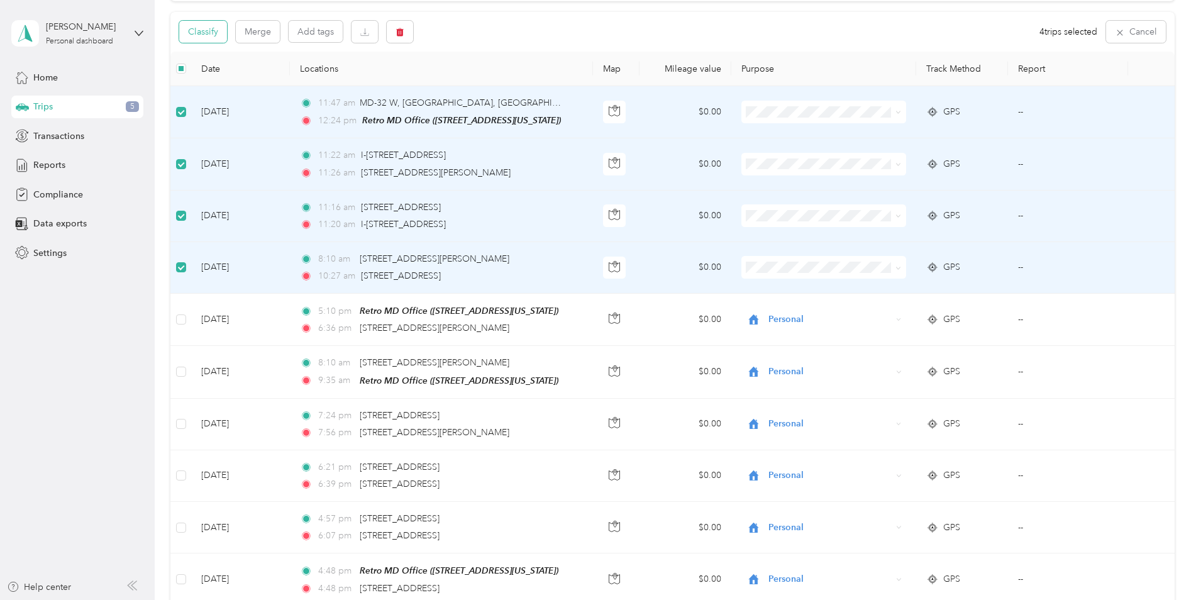
click at [190, 38] on button "Classify" at bounding box center [203, 32] width 48 height 22
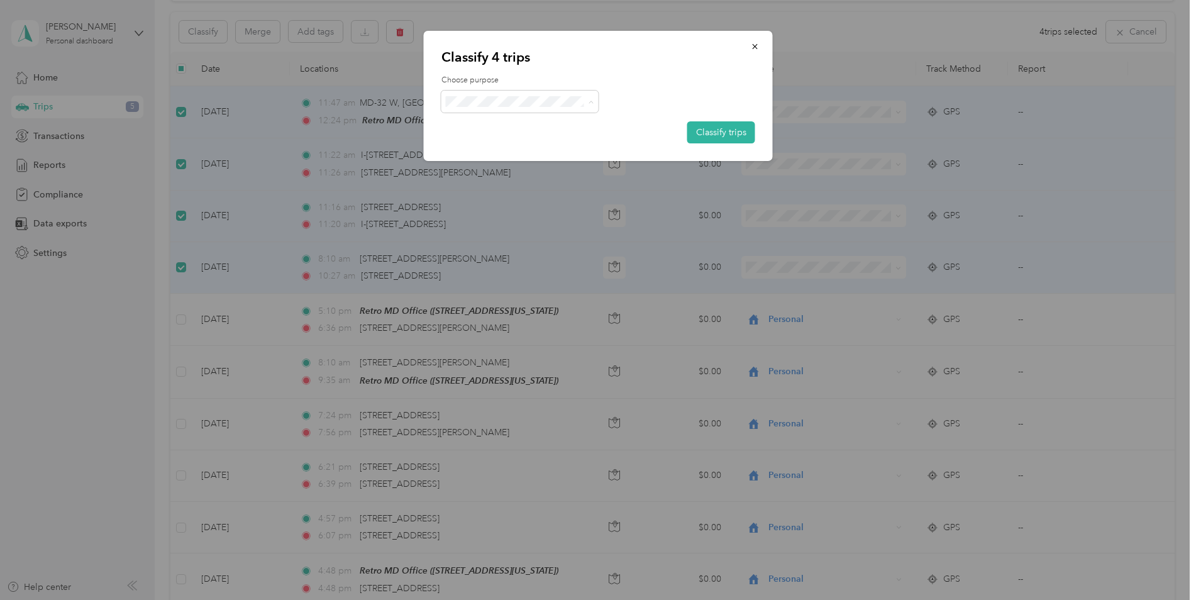
click at [491, 126] on span "Retroenvironmental" at bounding box center [530, 124] width 117 height 13
click at [715, 132] on button "Classify trips" at bounding box center [721, 132] width 68 height 22
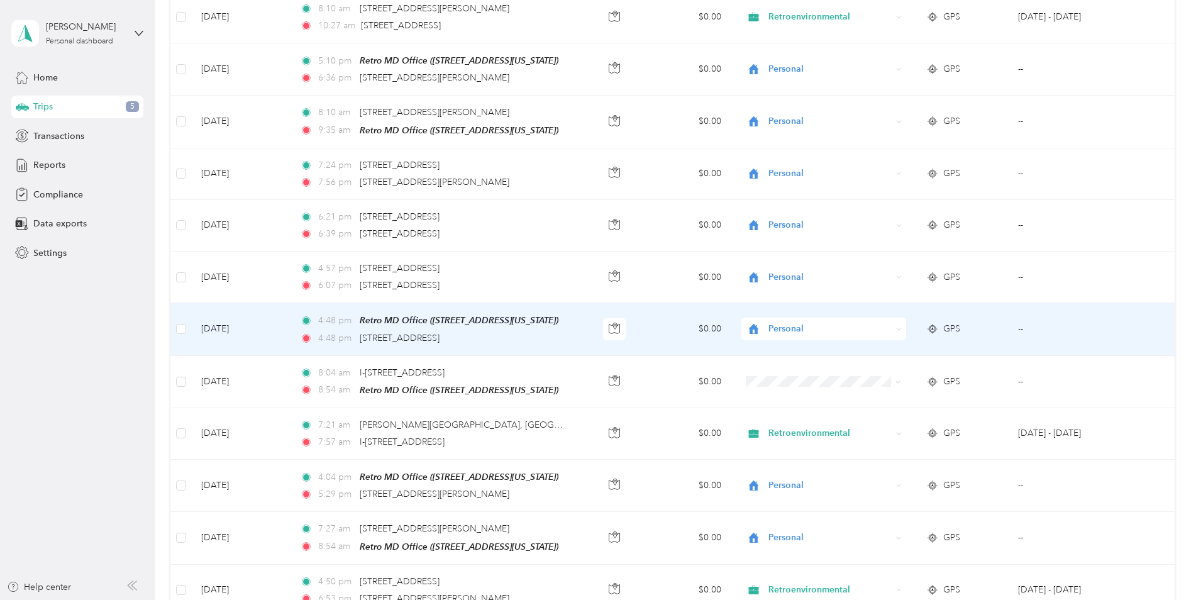
scroll to position [627, 0]
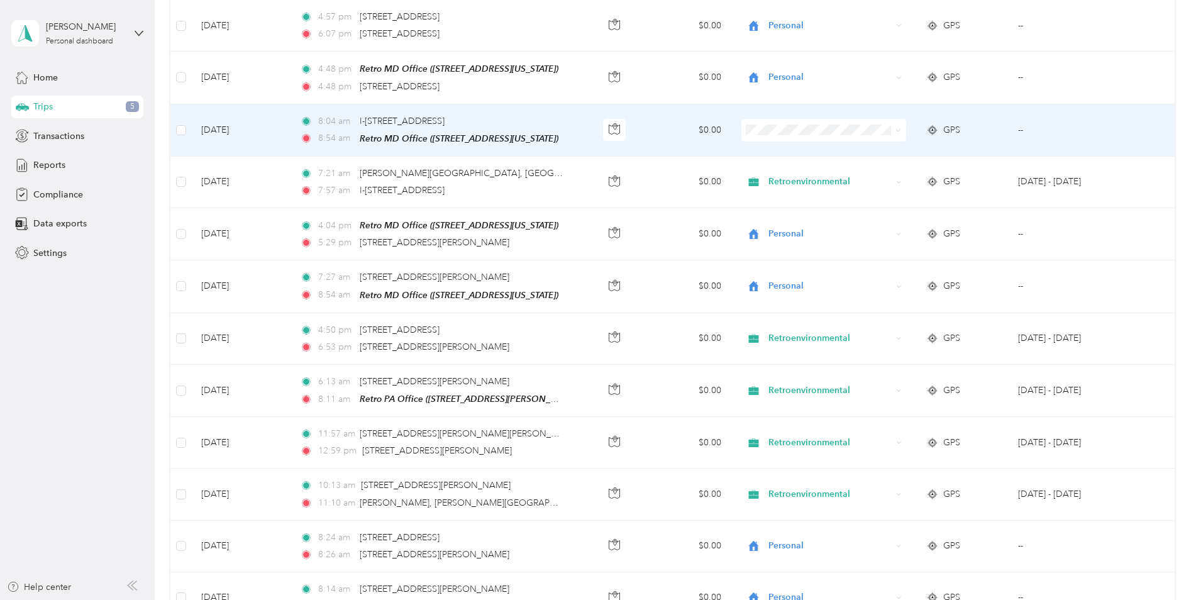
click at [332, 121] on span "8:04 am" at bounding box center [336, 121] width 36 height 14
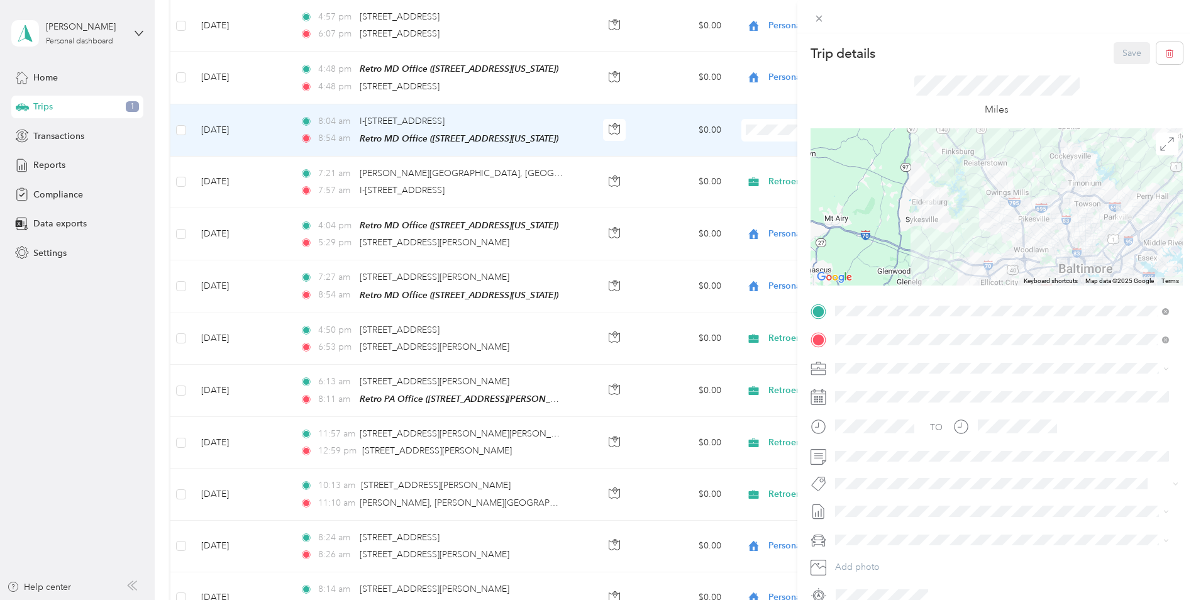
click at [322, 179] on div "Trip details Save This trip cannot be edited because it is either under review,…" at bounding box center [598, 300] width 1196 height 600
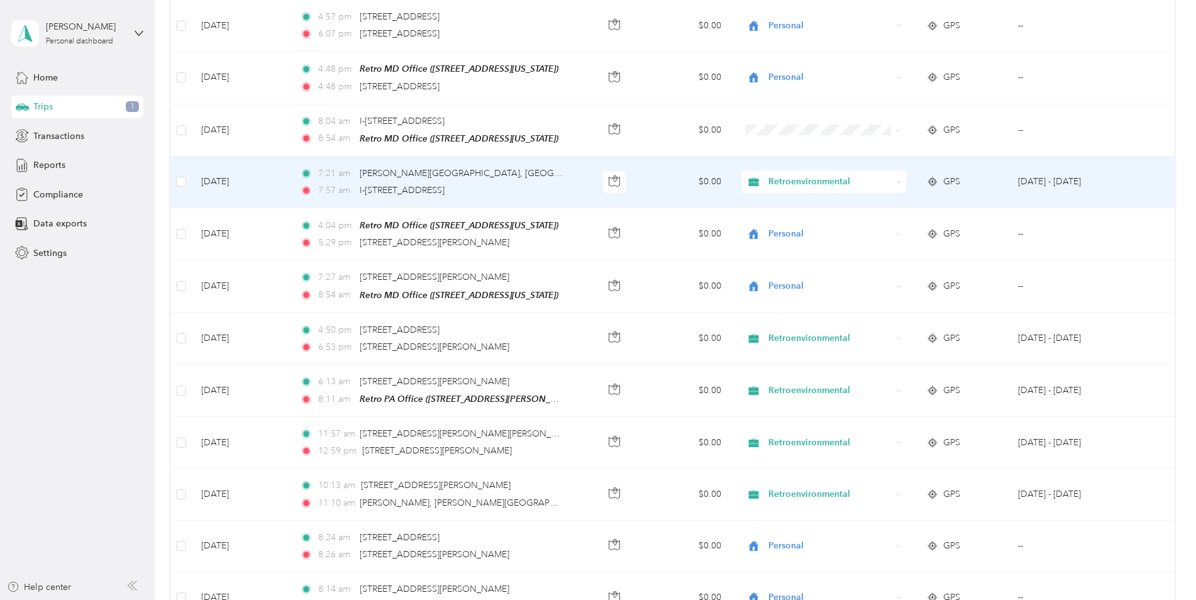
click at [336, 180] on div "7:21 am [PERSON_NAME][GEOGRAPHIC_DATA], [GEOGRAPHIC_DATA], [GEOGRAPHIC_DATA] 7:…" at bounding box center [432, 182] width 264 height 31
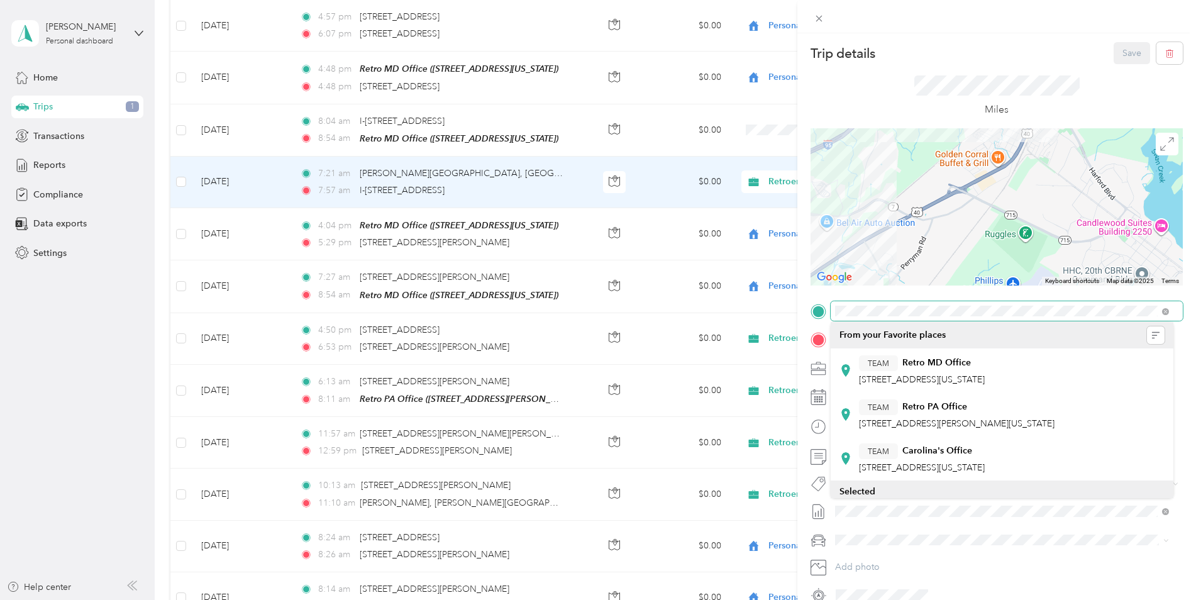
drag, startPoint x: 939, startPoint y: 177, endPoint x: 935, endPoint y: 248, distance: 71.8
click at [935, 248] on div at bounding box center [996, 206] width 372 height 157
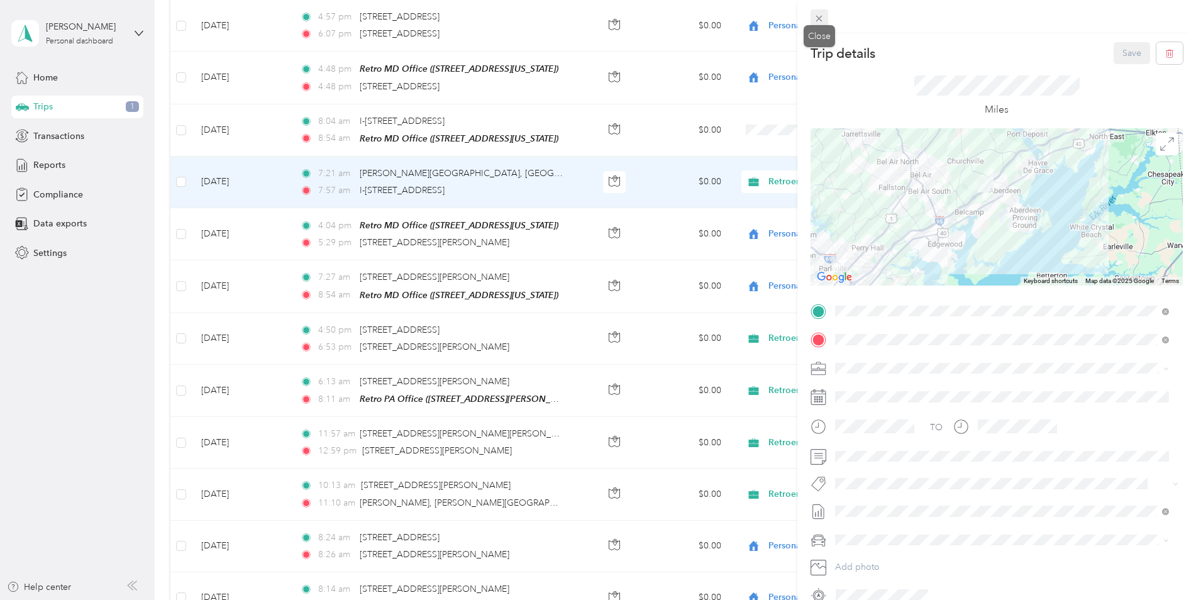
click at [818, 18] on icon at bounding box center [819, 19] width 6 height 6
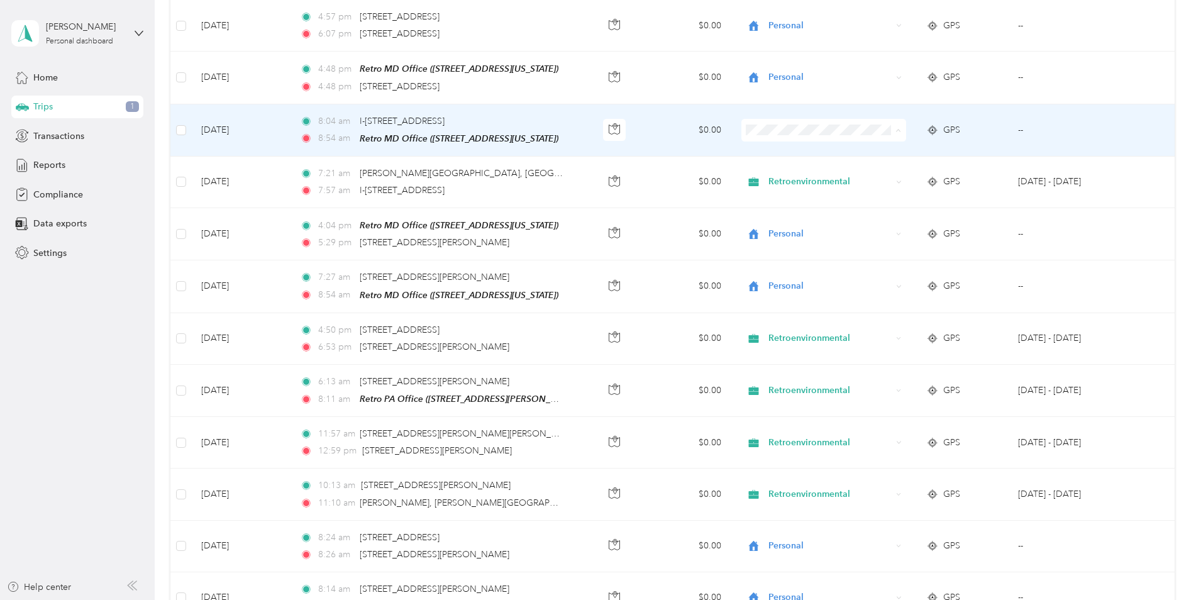
click at [803, 150] on span "Retroenvironmental" at bounding box center [833, 150] width 124 height 13
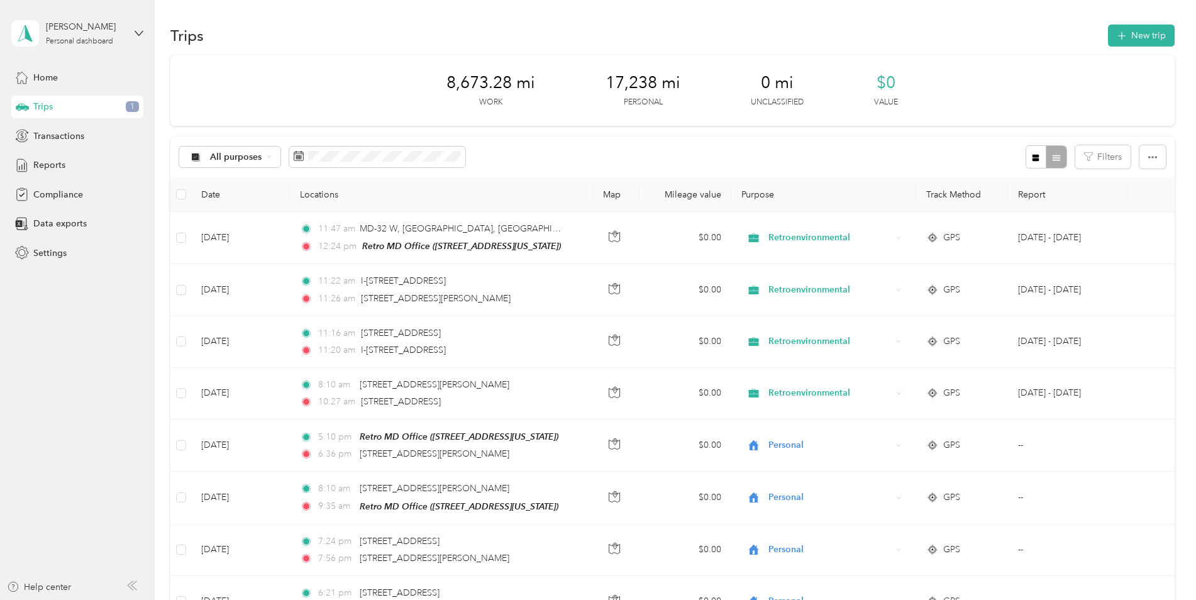
click at [50, 102] on span "Trips" at bounding box center [42, 106] width 19 height 13
click at [226, 159] on span "All purposes" at bounding box center [236, 157] width 52 height 9
click at [229, 201] on span "Unclassified" at bounding box center [251, 201] width 82 height 13
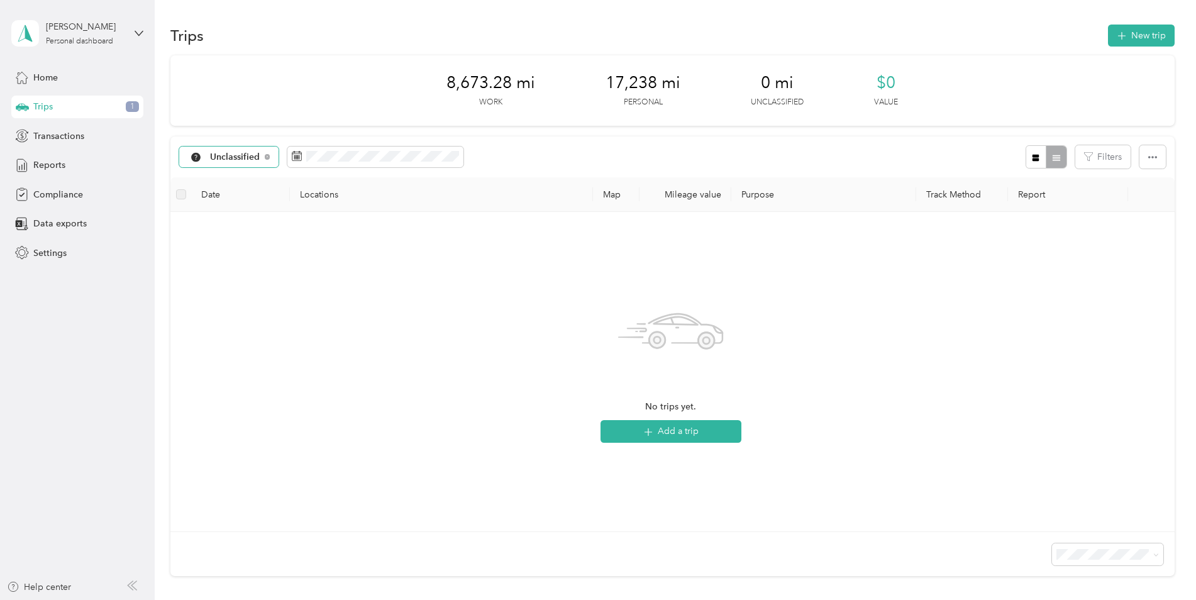
click at [224, 153] on span "Unclassified" at bounding box center [235, 157] width 50 height 9
click at [224, 175] on span "All purposes" at bounding box center [251, 179] width 82 height 13
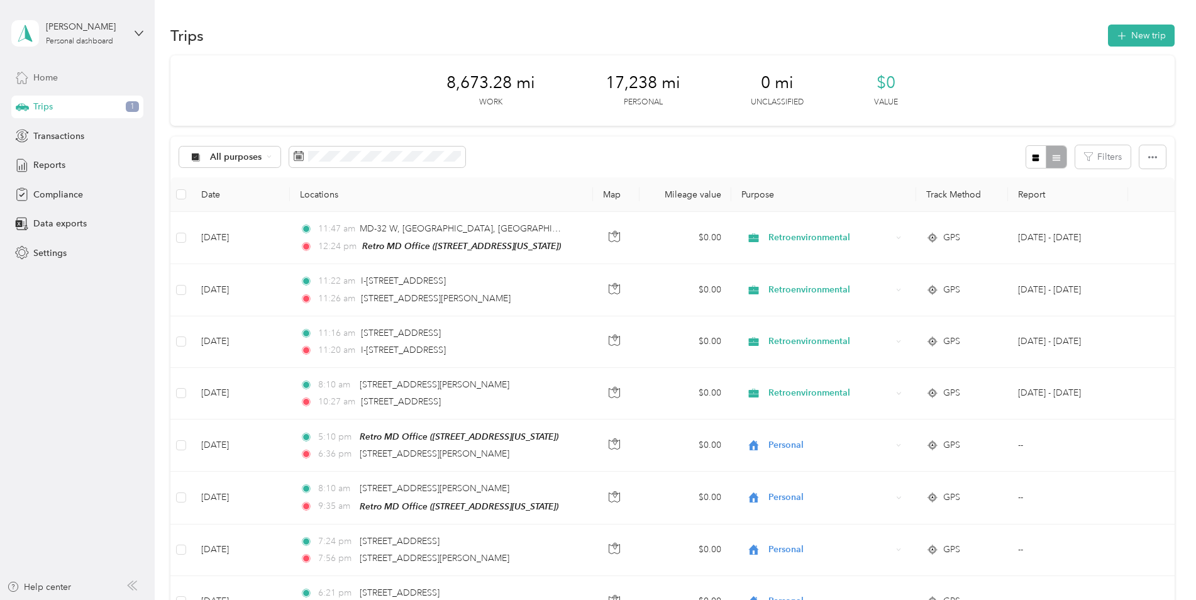
click at [59, 80] on div "Home" at bounding box center [77, 77] width 132 height 23
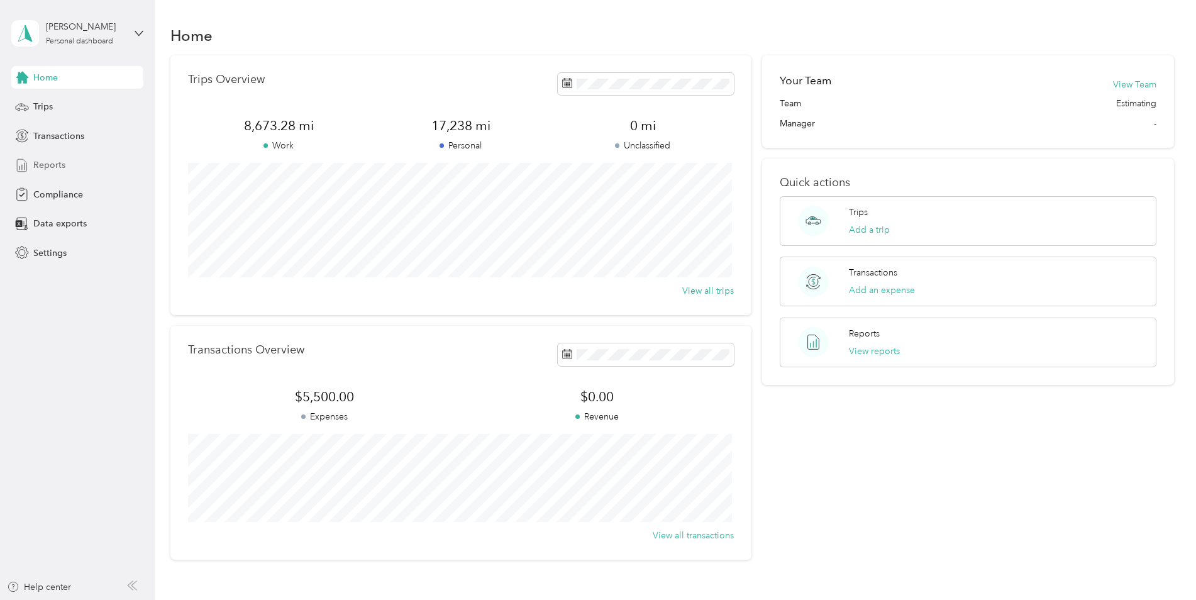
click at [44, 166] on span "Reports" at bounding box center [49, 164] width 32 height 13
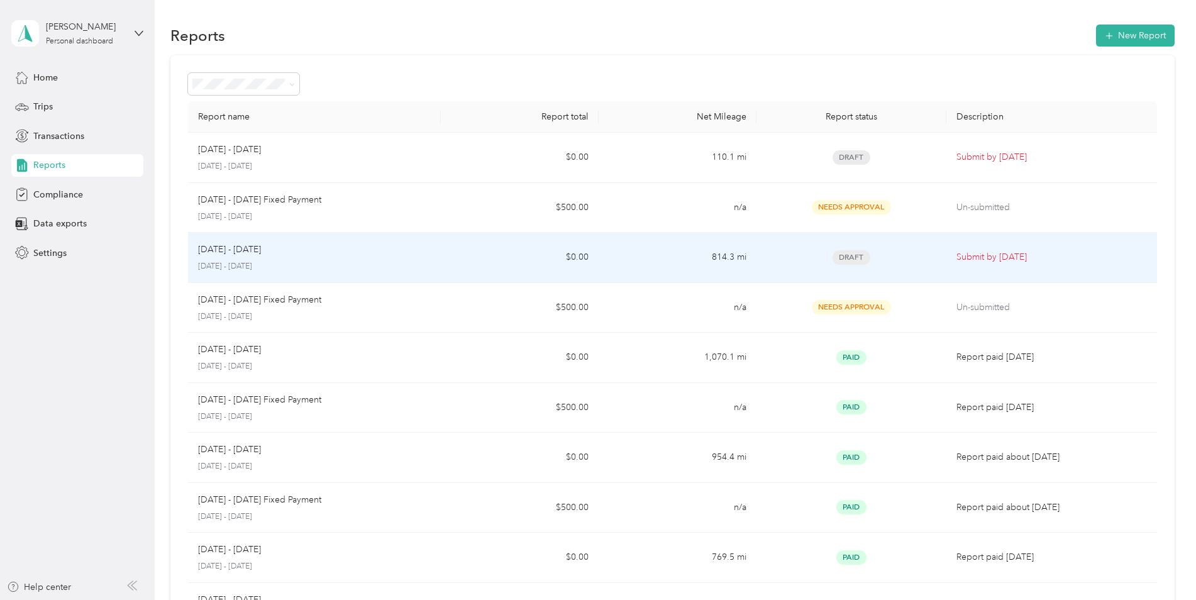
click at [294, 259] on div "[DATE] - [DATE] [DATE] - [DATE]" at bounding box center [314, 258] width 233 height 30
